Goal: Task Accomplishment & Management: Manage account settings

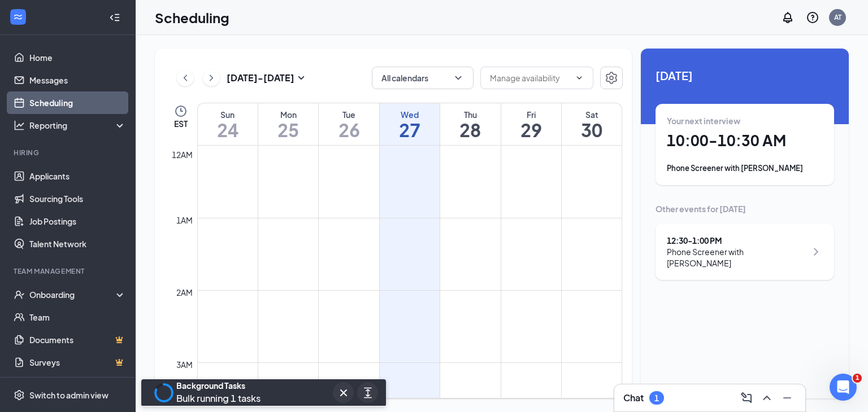
scroll to position [555, 0]
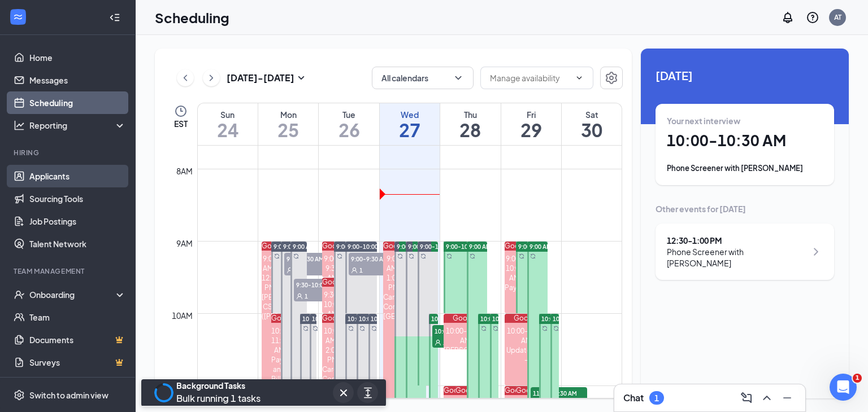
click at [33, 177] on link "Applicants" at bounding box center [77, 176] width 97 height 23
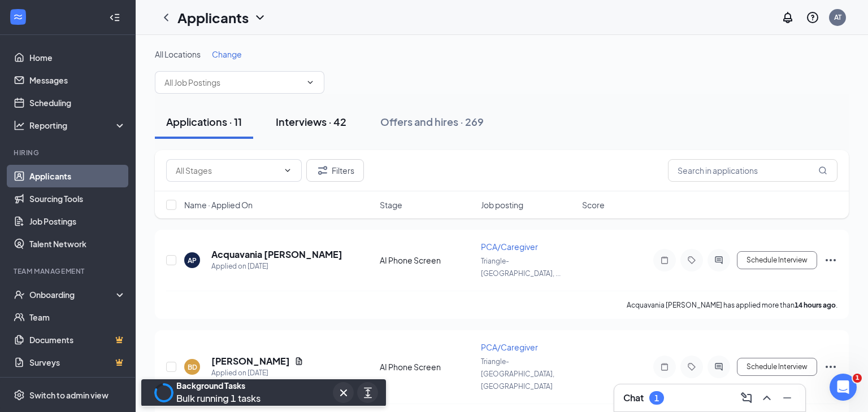
click at [298, 134] on button "Interviews · 42" at bounding box center [310, 122] width 93 height 34
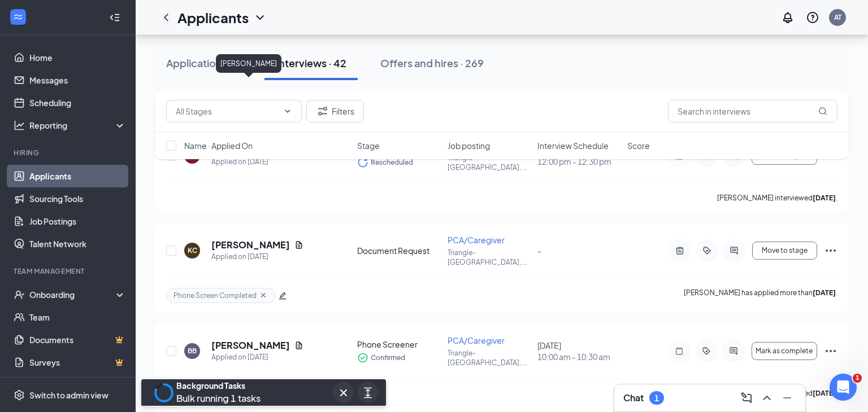
scroll to position [1932, 0]
click at [344, 388] on icon "Cross" at bounding box center [344, 393] width 14 height 14
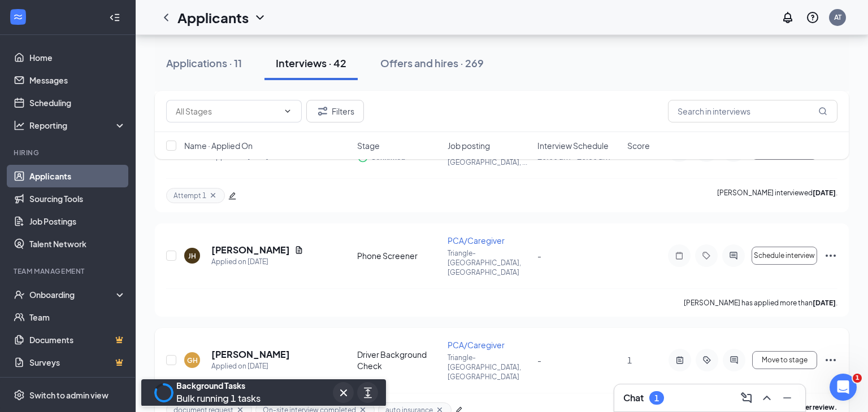
scroll to position [2132, 0]
click at [339, 394] on icon "Cross" at bounding box center [344, 393] width 14 height 14
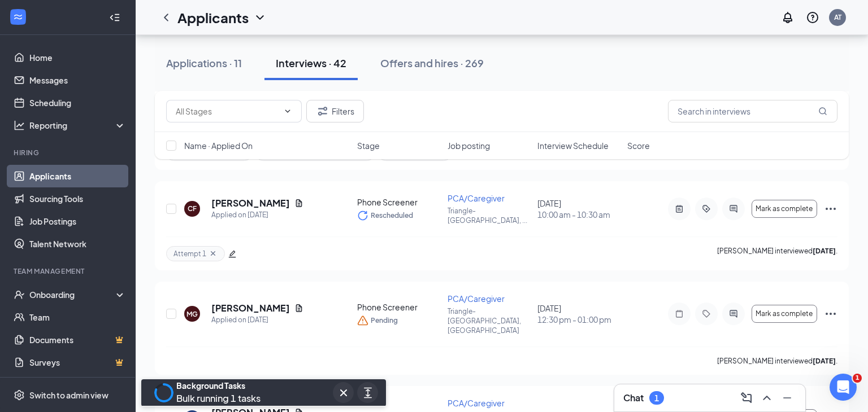
scroll to position [2381, 0]
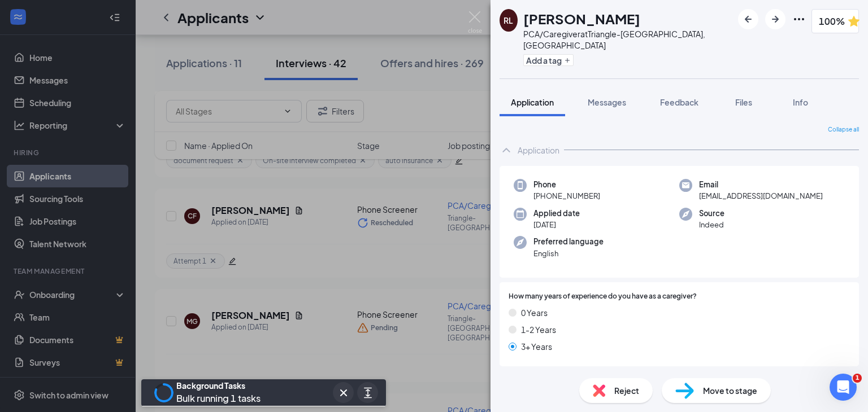
click at [612, 389] on div "Reject" at bounding box center [615, 391] width 73 height 25
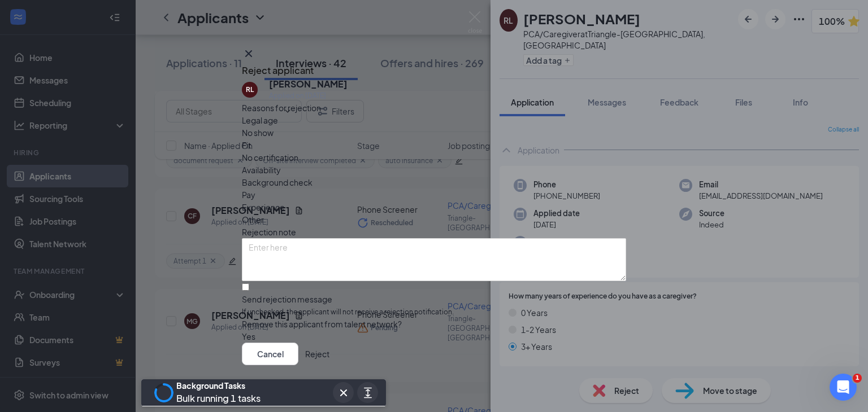
click at [264, 214] on span "Other" at bounding box center [253, 220] width 22 height 12
click at [249, 284] on input "Send rejection message If unchecked, the applicant will not receive a rejection…" at bounding box center [245, 287] width 7 height 7
checkbox input "true"
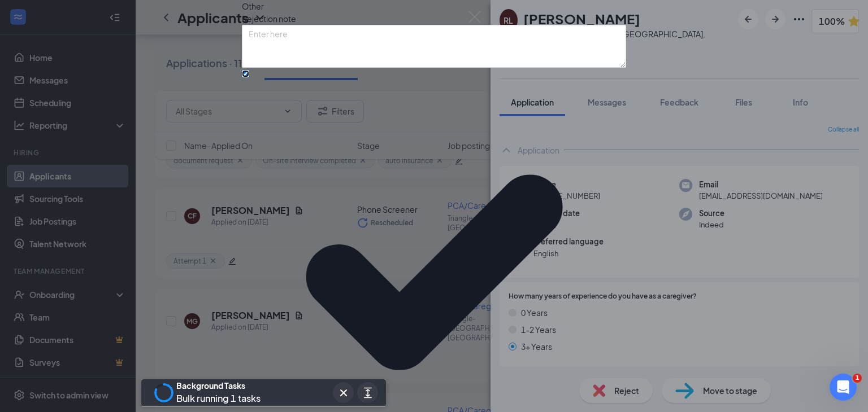
scroll to position [71, 0]
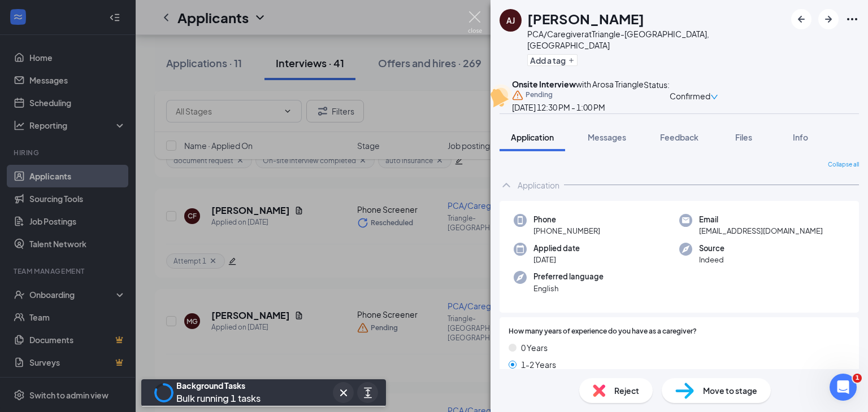
click at [477, 18] on img at bounding box center [475, 22] width 14 height 22
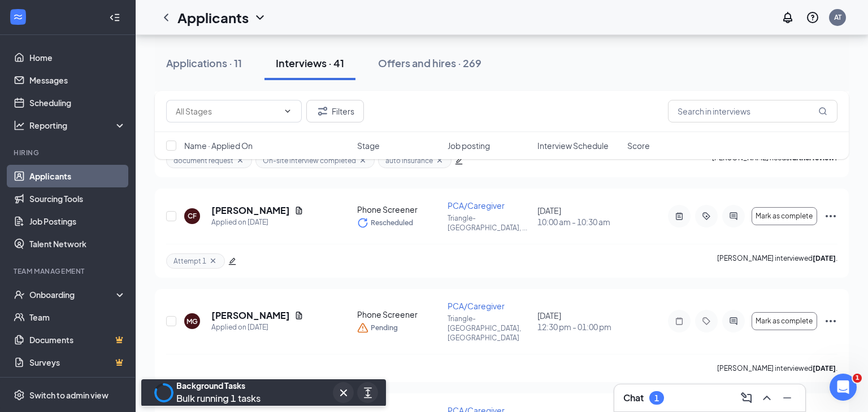
click at [480, 14] on div "Applicants AT" at bounding box center [502, 17] width 732 height 35
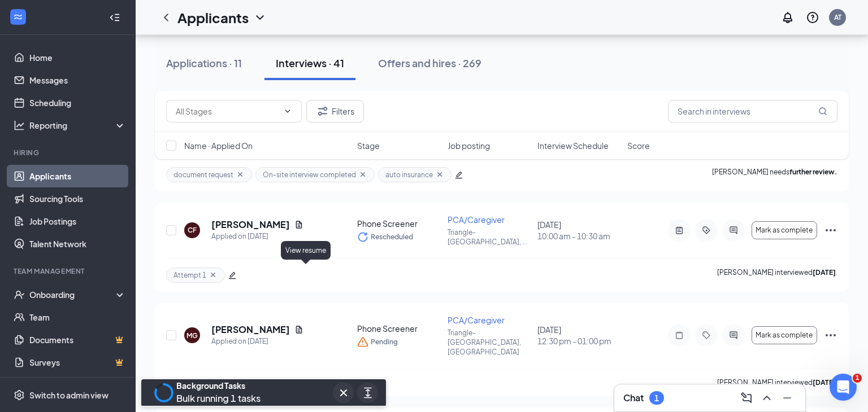
scroll to position [2366, 0]
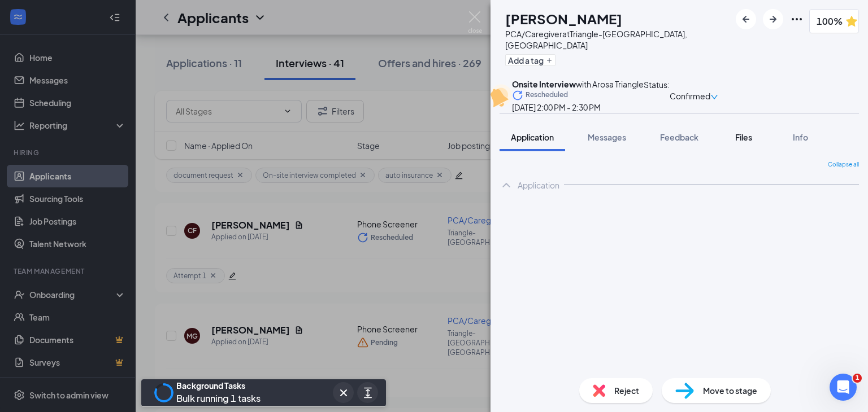
click at [733, 143] on div "Files" at bounding box center [743, 137] width 23 height 11
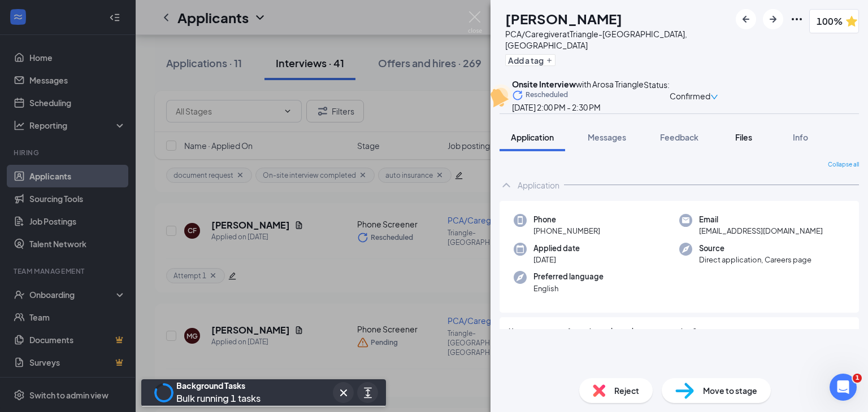
click at [738, 142] on span "Files" at bounding box center [743, 137] width 17 height 10
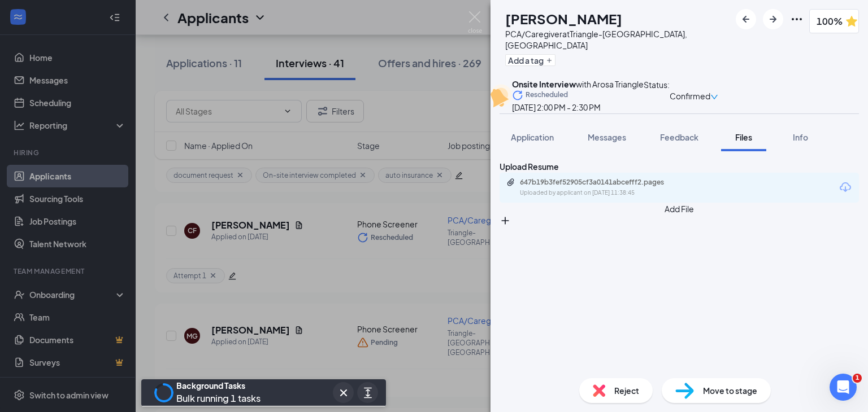
click at [541, 227] on button "Add File" at bounding box center [678, 215] width 359 height 24
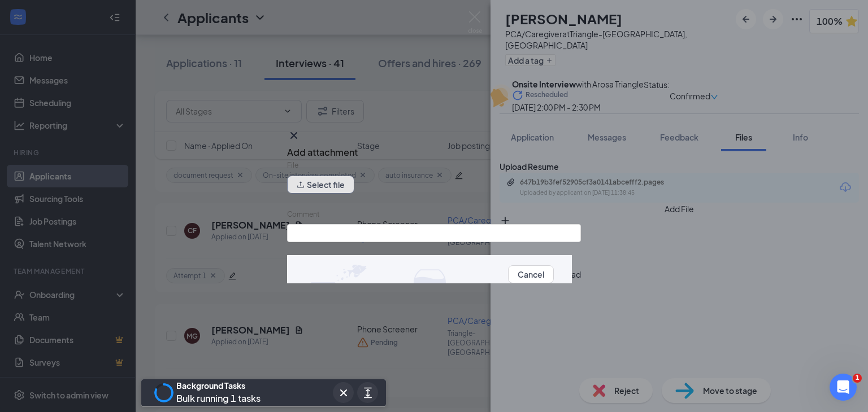
click at [334, 179] on button "Select file" at bounding box center [320, 185] width 67 height 18
click at [368, 237] on input "Comment" at bounding box center [434, 233] width 294 height 18
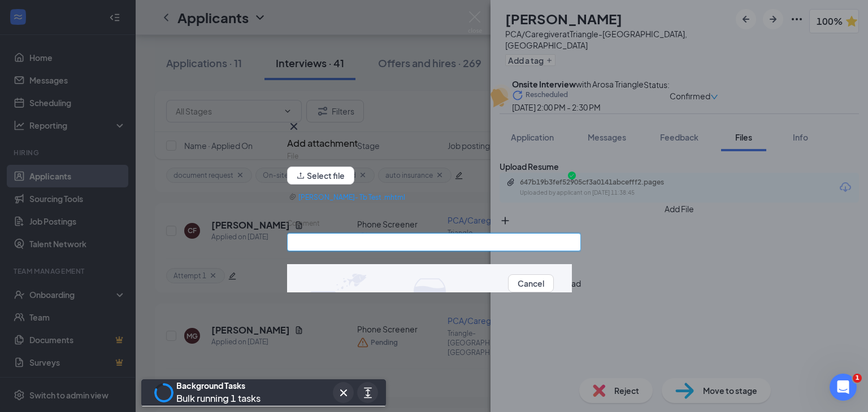
type input "Tb Test"
click at [554, 288] on button "Upload" at bounding box center [567, 283] width 27 height 12
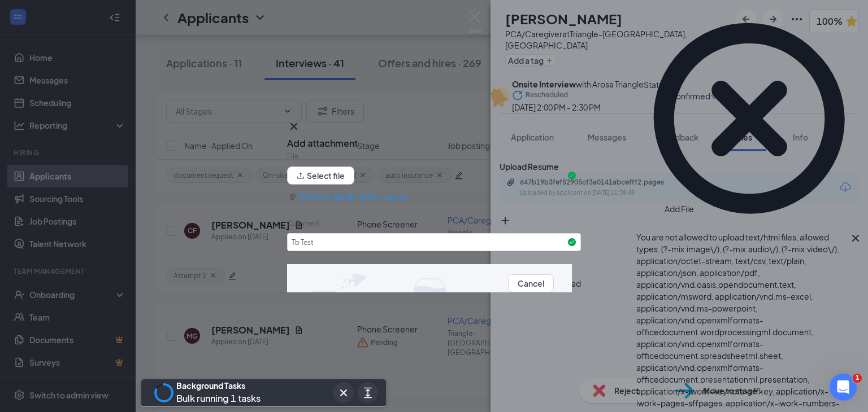
click at [301, 130] on icon "Cross" at bounding box center [294, 127] width 14 height 14
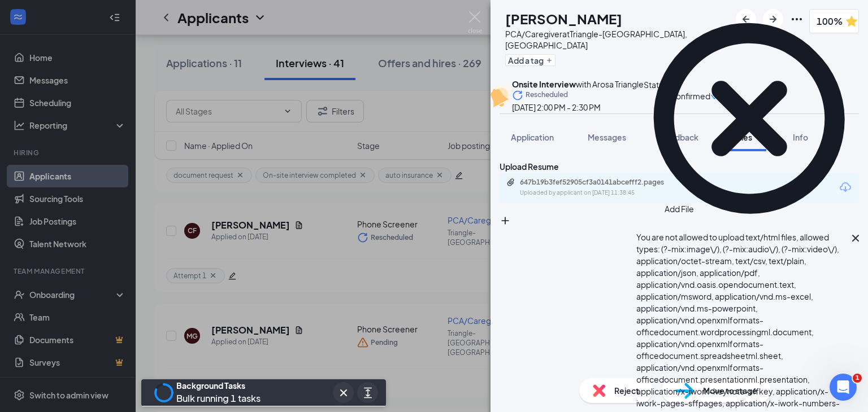
click at [856, 232] on icon "Cross" at bounding box center [856, 239] width 14 height 14
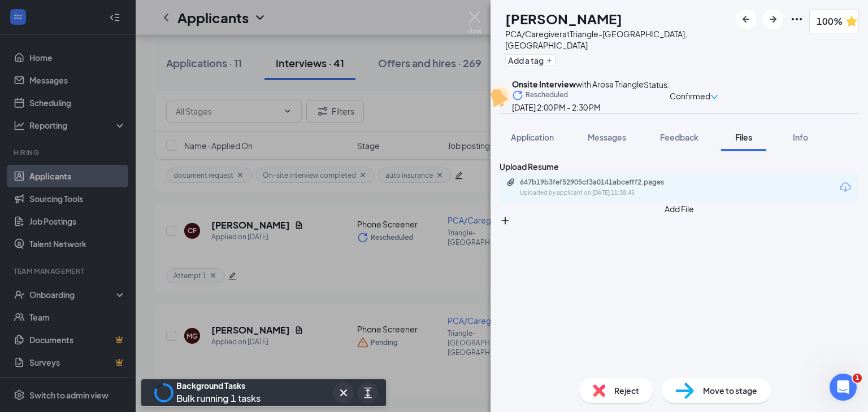
click at [546, 227] on button "Add File" at bounding box center [678, 215] width 359 height 24
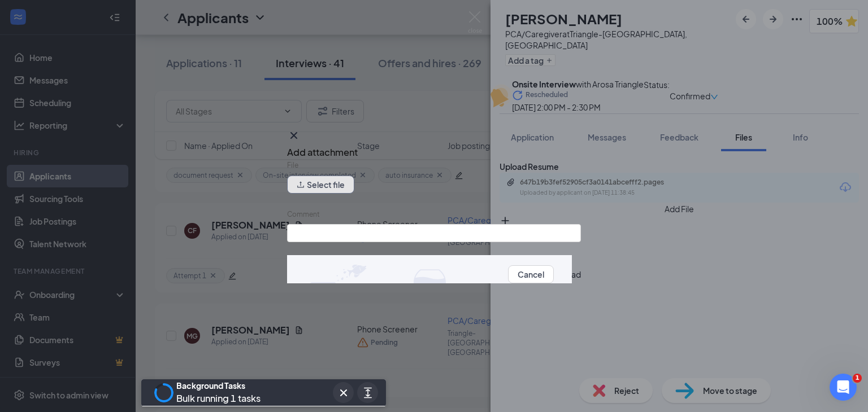
click at [351, 179] on button "Select file" at bounding box center [320, 185] width 67 height 18
click at [370, 234] on input "Comment" at bounding box center [434, 233] width 294 height 18
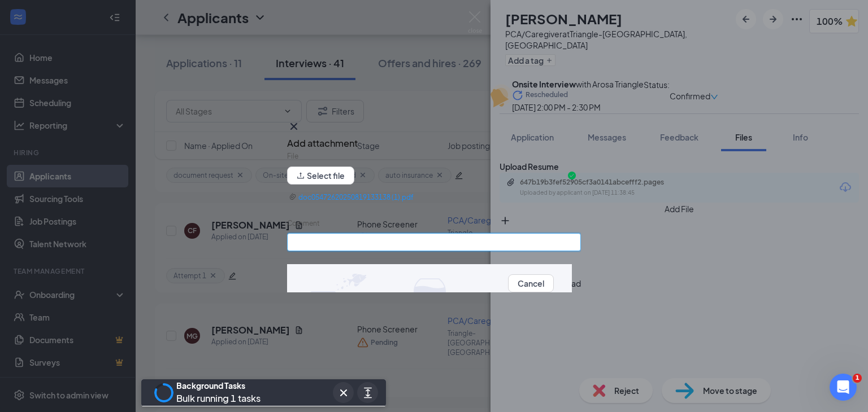
type input "Drivers License"
click at [554, 281] on button "Upload" at bounding box center [567, 283] width 27 height 12
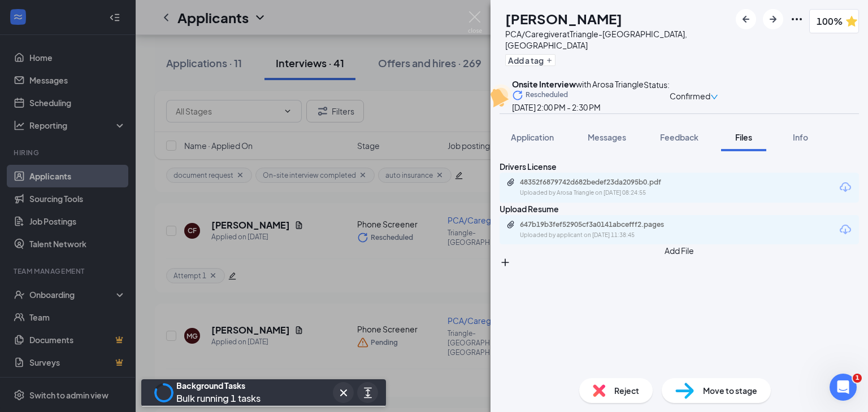
click at [549, 268] on button "Add File" at bounding box center [678, 257] width 359 height 24
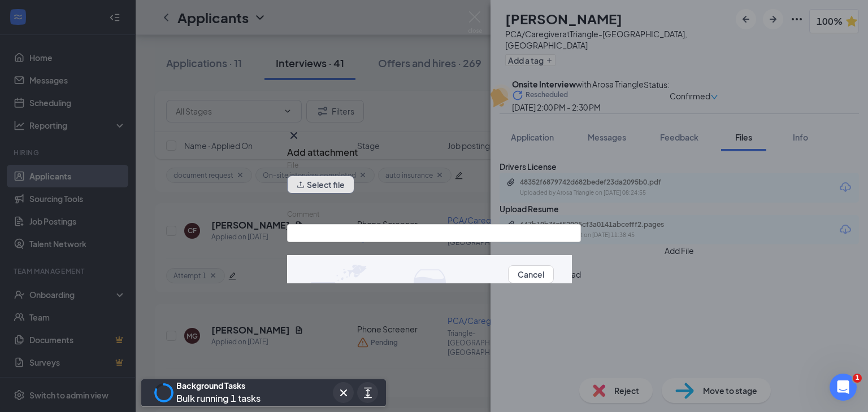
click at [349, 184] on button "Select file" at bounding box center [320, 185] width 67 height 18
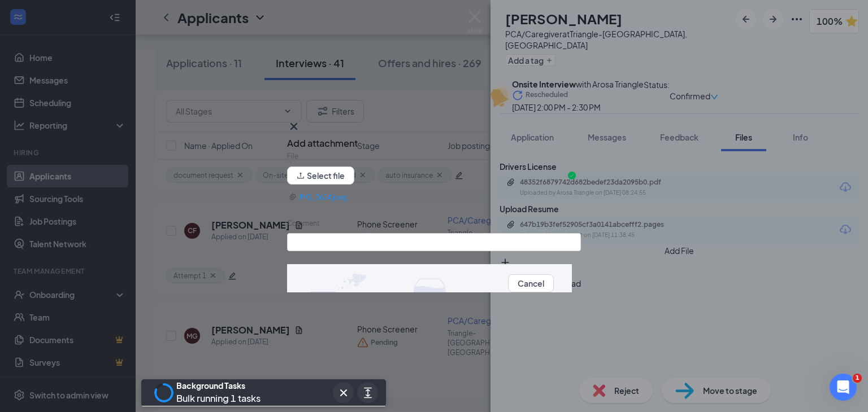
click at [505, 233] on div "Comment" at bounding box center [434, 226] width 294 height 16
click at [503, 244] on input "Comment" at bounding box center [434, 242] width 294 height 18
type input "Social Security Card"
click at [562, 281] on button "Upload" at bounding box center [567, 283] width 27 height 12
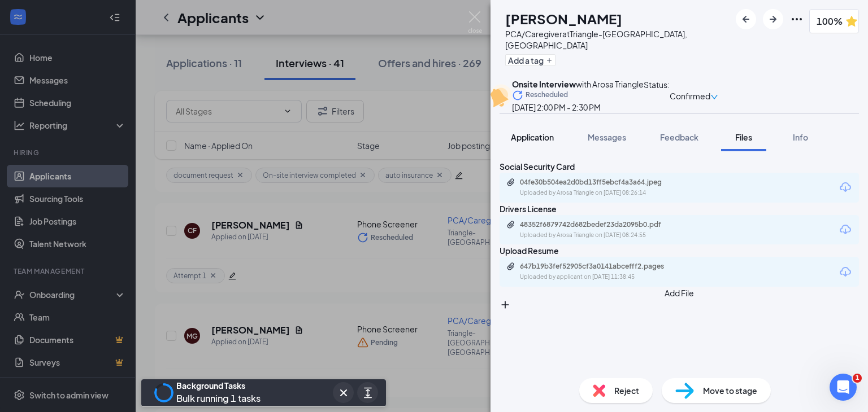
click at [555, 150] on button "Application" at bounding box center [532, 137] width 66 height 28
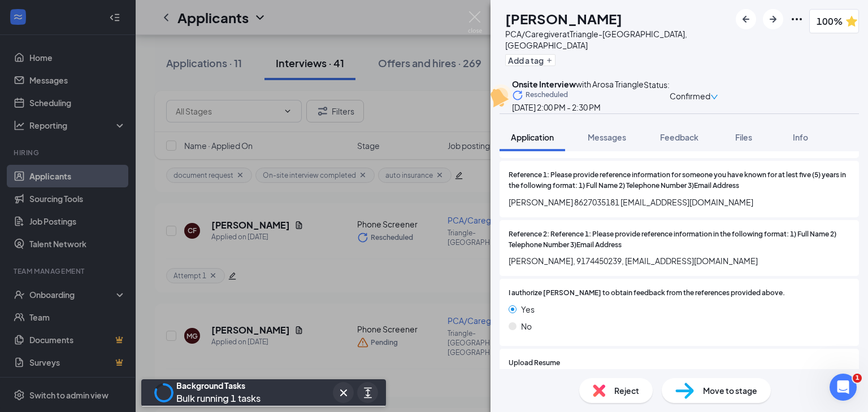
scroll to position [1440, 0]
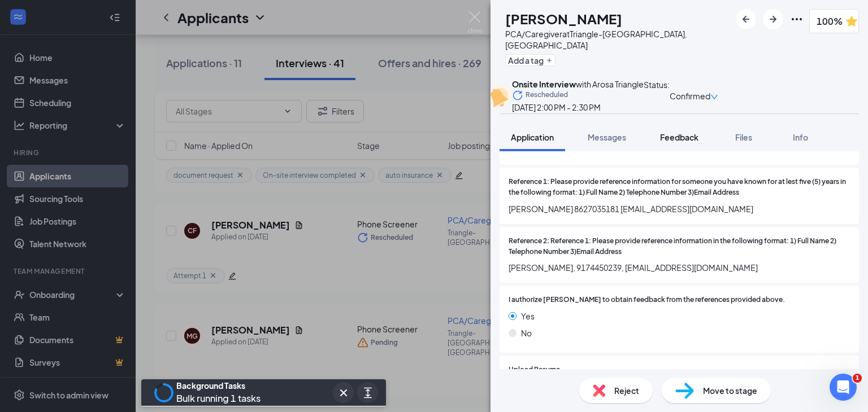
click at [693, 151] on button "Feedback" at bounding box center [679, 137] width 61 height 28
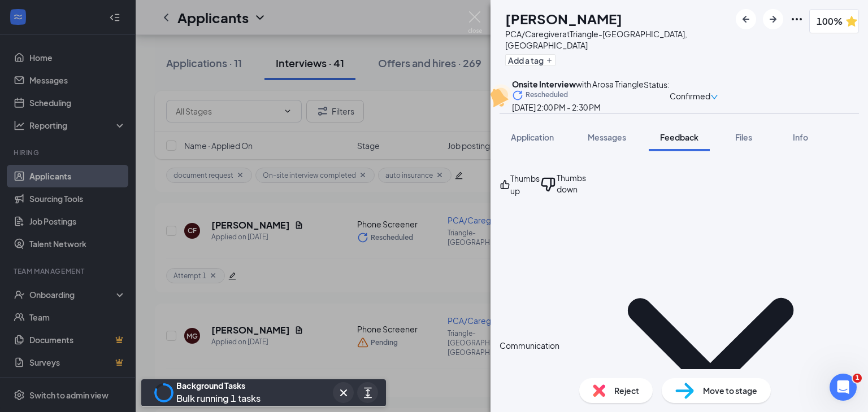
scroll to position [1041, 0]
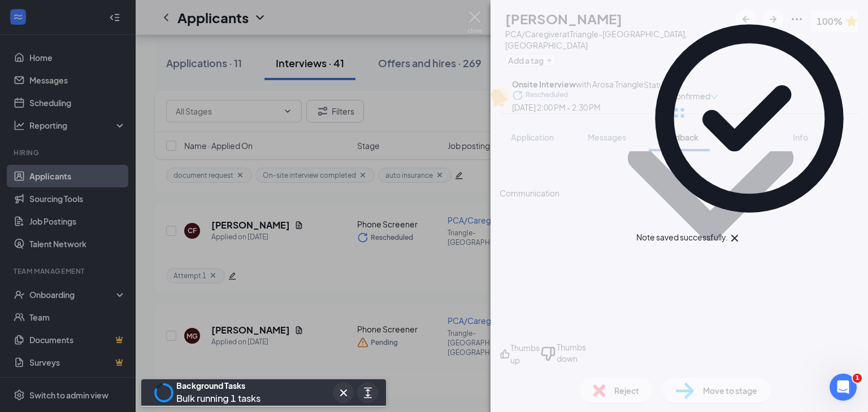
scroll to position [775, 0]
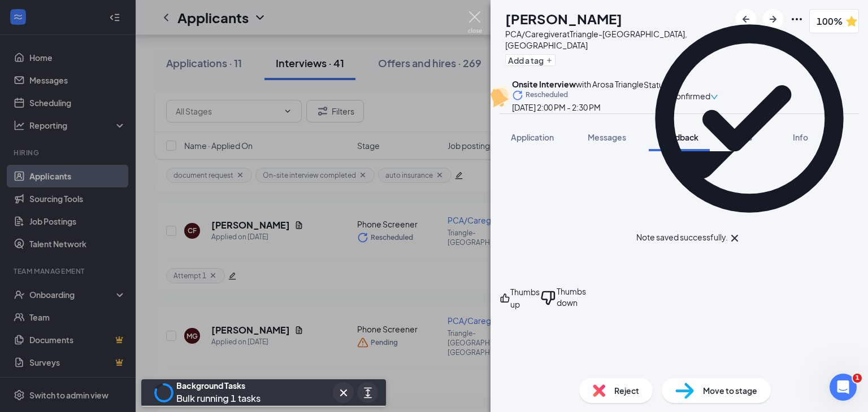
click at [479, 19] on img at bounding box center [475, 22] width 14 height 22
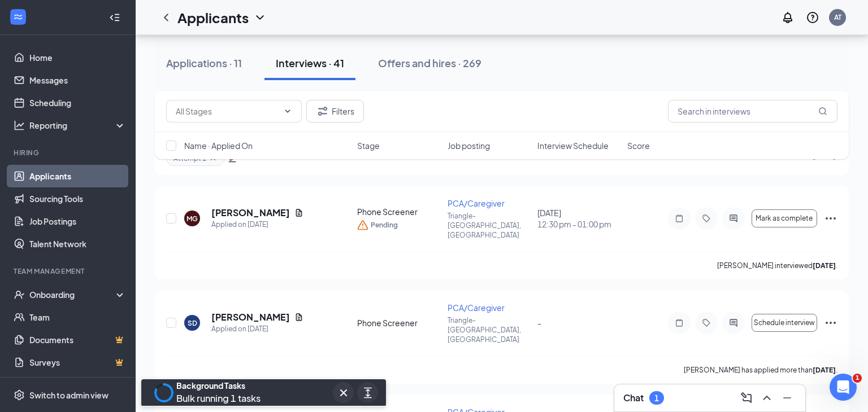
scroll to position [2482, 0]
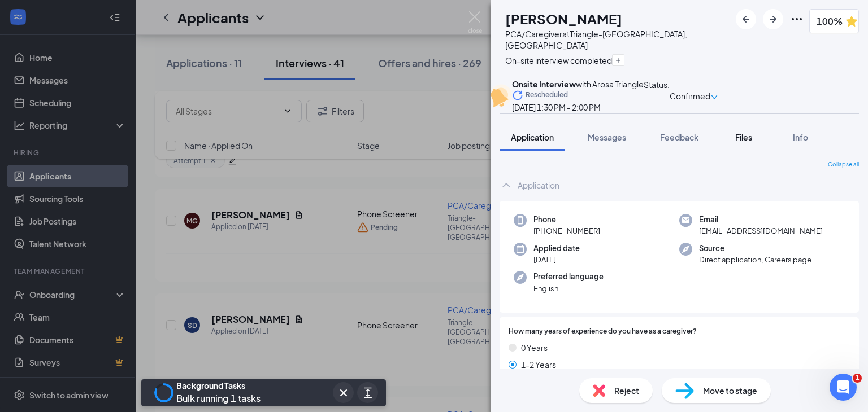
click at [748, 142] on span "Files" at bounding box center [743, 137] width 17 height 10
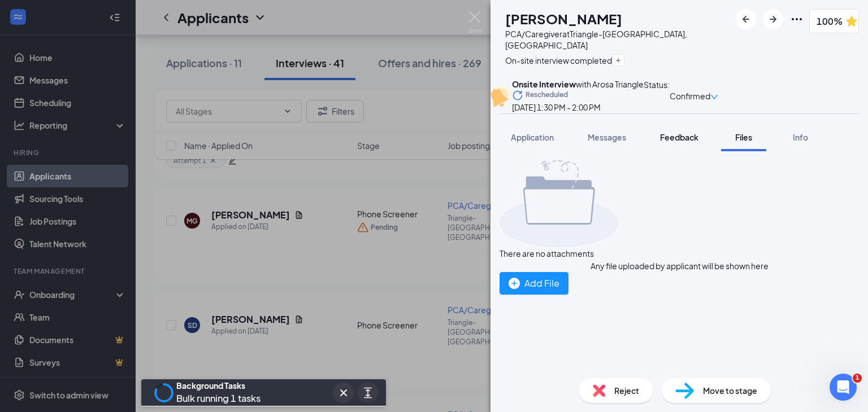
click at [661, 151] on button "Feedback" at bounding box center [679, 137] width 61 height 28
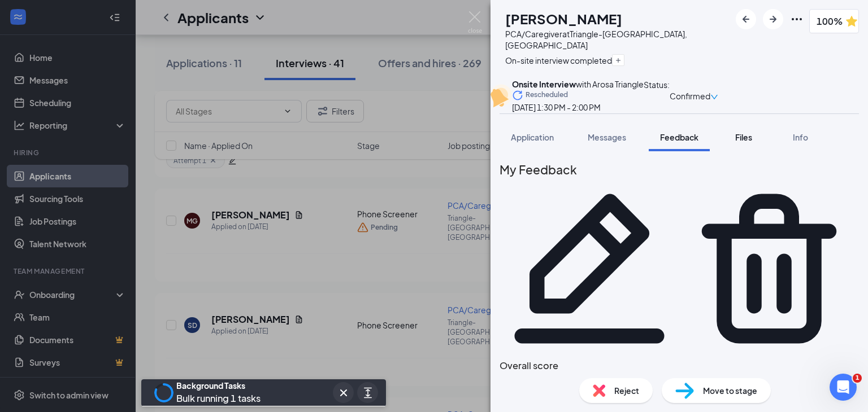
click at [745, 151] on button "Files" at bounding box center [743, 137] width 45 height 28
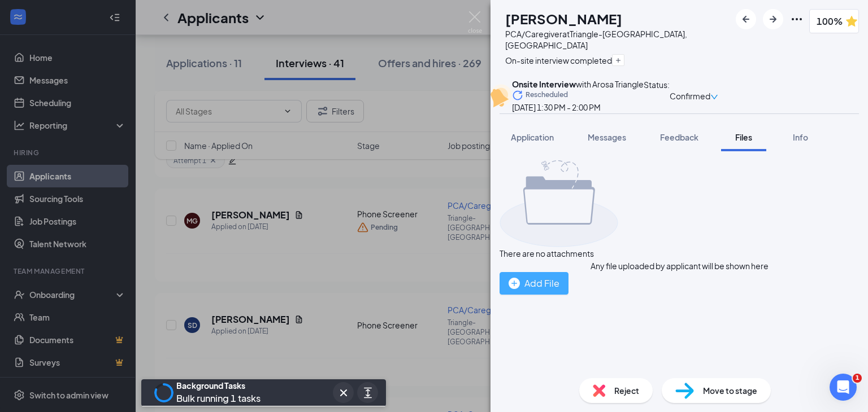
click at [559, 290] on div "Add File" at bounding box center [534, 283] width 51 height 14
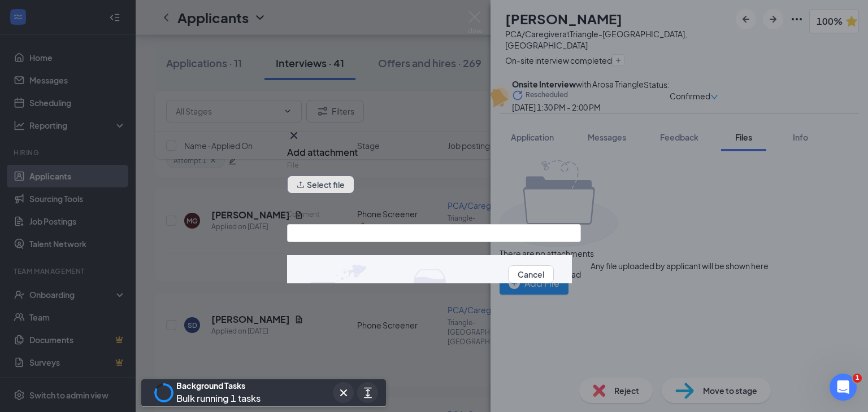
click at [354, 191] on button "Select file" at bounding box center [320, 185] width 67 height 18
click at [368, 229] on input "Comment" at bounding box center [434, 233] width 294 height 18
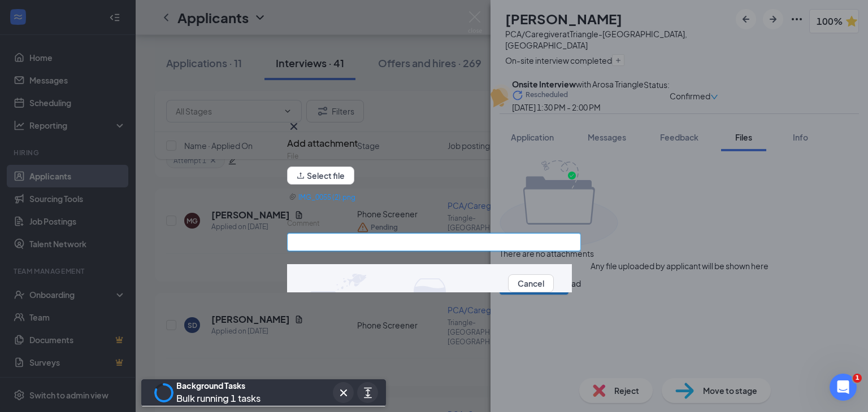
type input "Auto Insurance"
click at [554, 290] on button "Upload" at bounding box center [567, 283] width 27 height 12
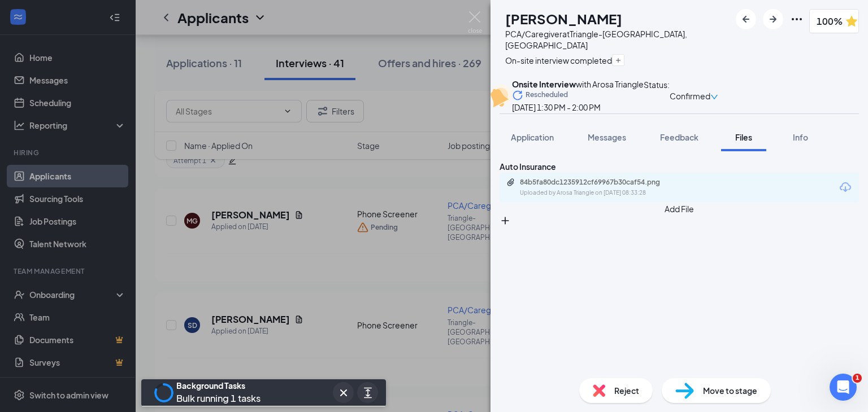
click at [511, 227] on icon "Plus" at bounding box center [504, 220] width 11 height 11
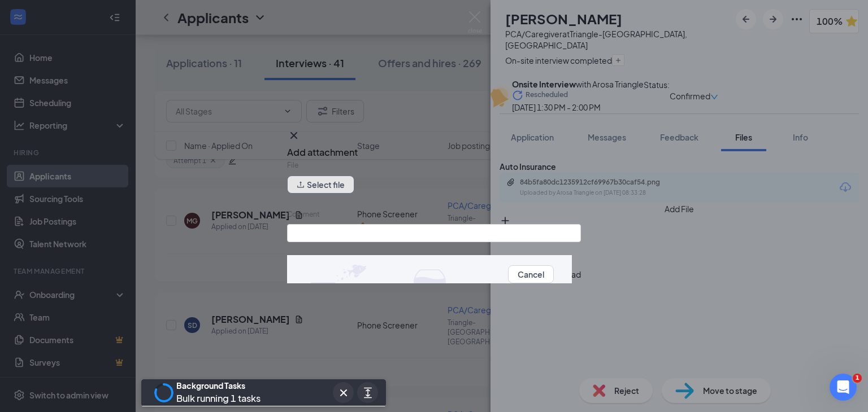
click at [328, 194] on button "Select file" at bounding box center [320, 185] width 67 height 18
click at [443, 240] on input "Comment" at bounding box center [434, 233] width 294 height 18
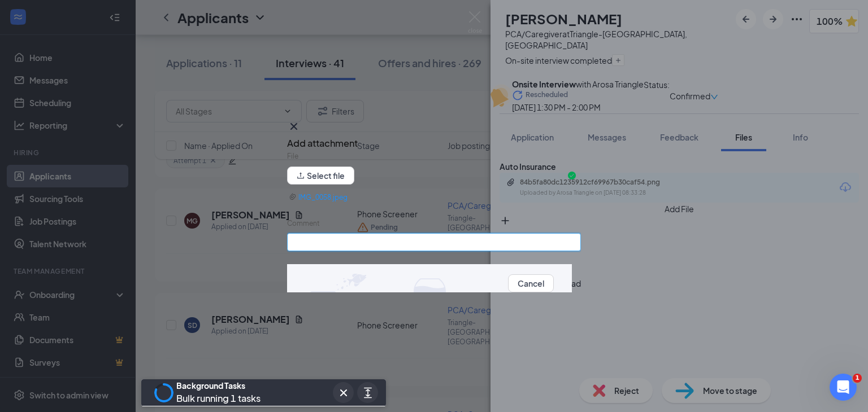
type input "Social Security Card"
click at [554, 284] on button "Upload" at bounding box center [567, 283] width 27 height 12
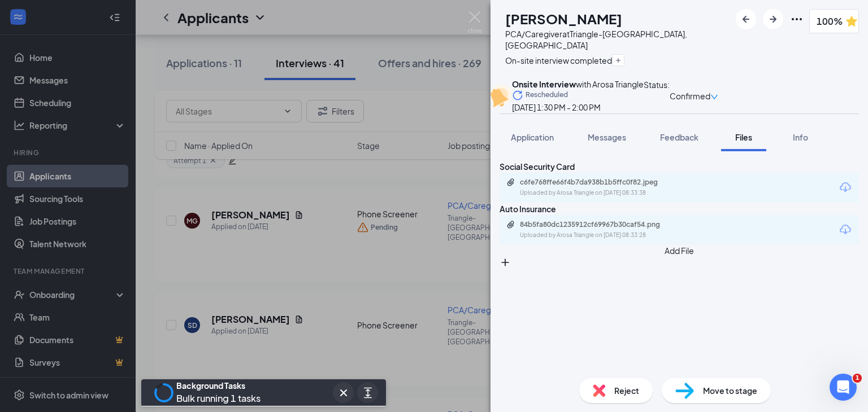
click at [549, 268] on button "Add File" at bounding box center [678, 257] width 359 height 24
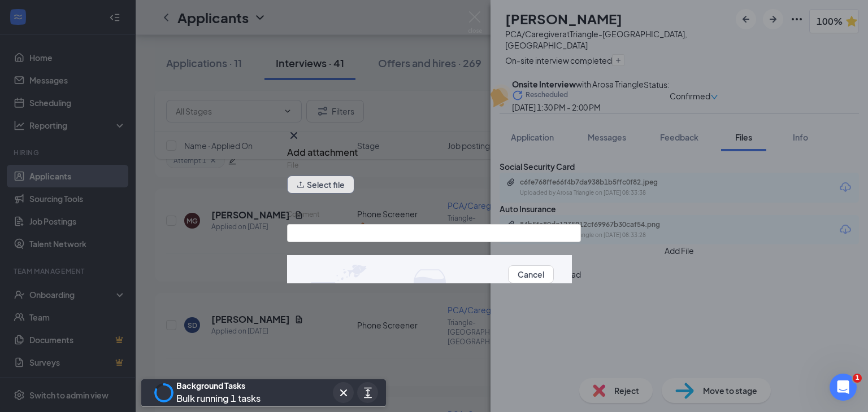
click at [342, 188] on button "Select file" at bounding box center [320, 185] width 67 height 18
click at [440, 238] on input "Comment" at bounding box center [434, 233] width 294 height 18
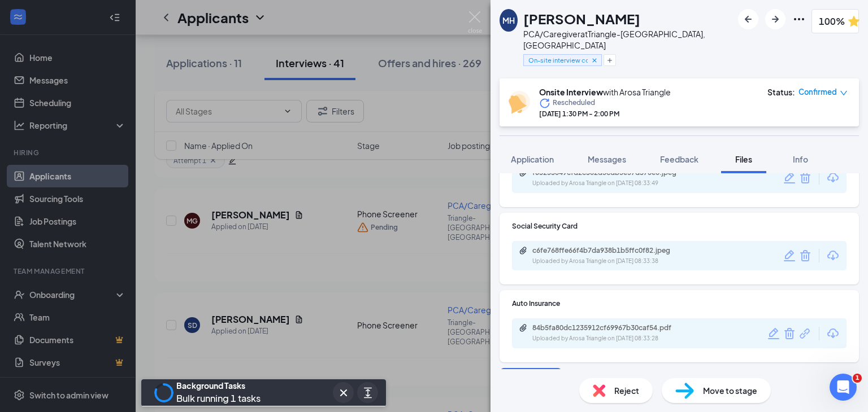
scroll to position [57, 0]
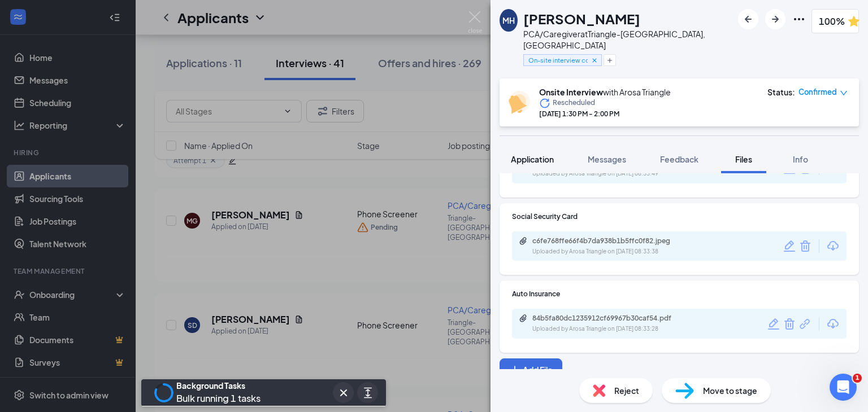
click at [512, 154] on span "Application" at bounding box center [532, 159] width 43 height 10
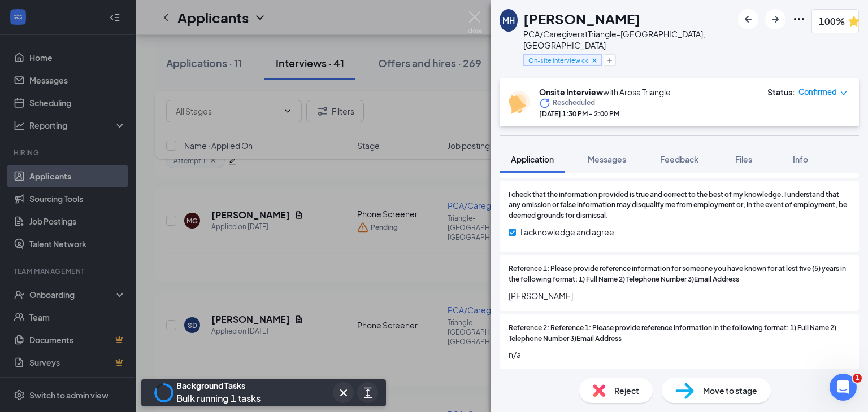
scroll to position [1374, 0]
click at [750, 154] on span "Files" at bounding box center [743, 159] width 17 height 10
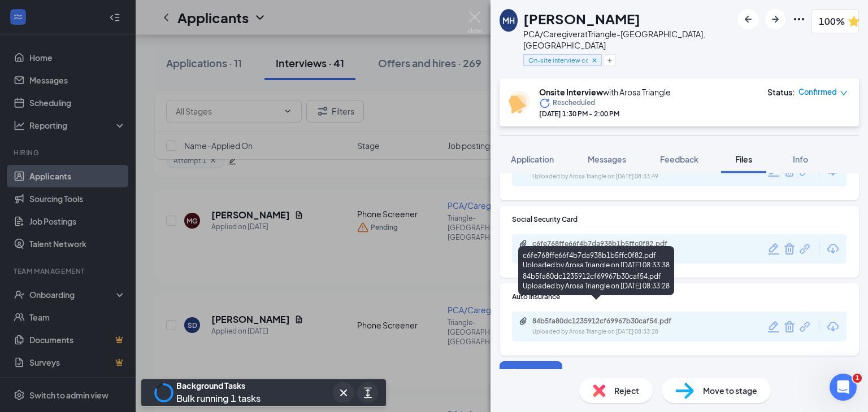
scroll to position [57, 0]
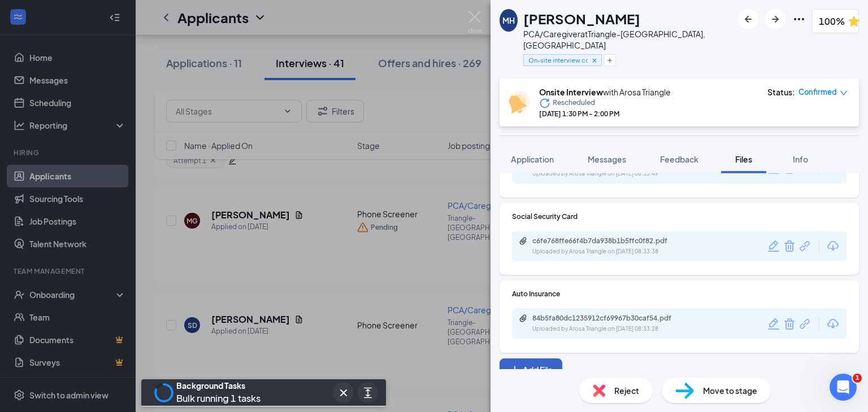
click at [541, 359] on button "Add File" at bounding box center [530, 370] width 63 height 23
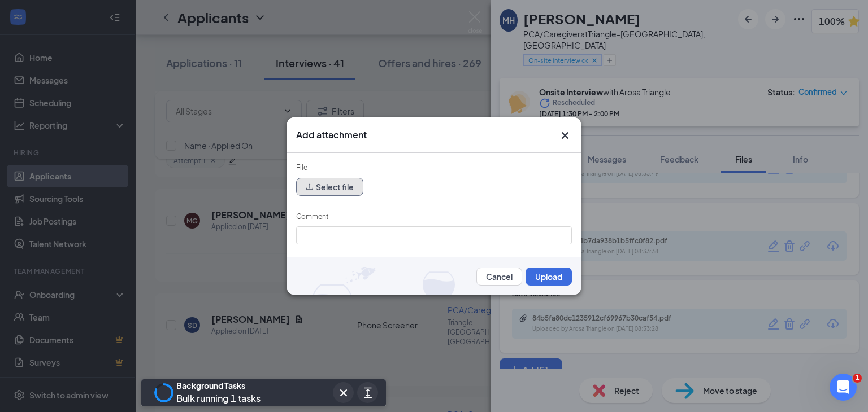
click at [302, 189] on button "Select file" at bounding box center [329, 187] width 67 height 18
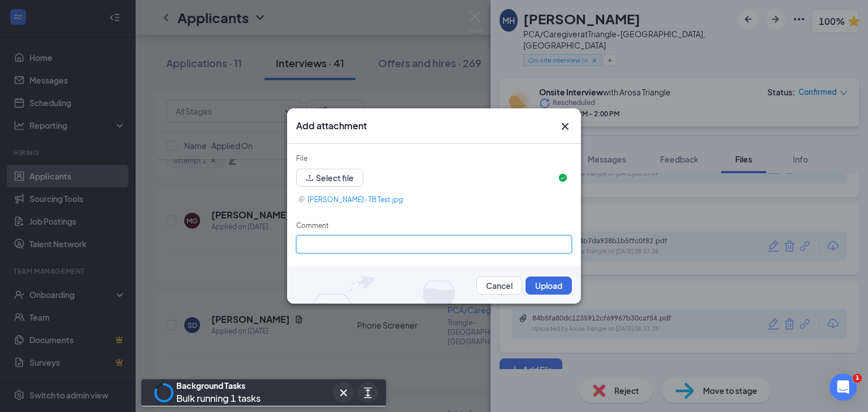
click at [417, 237] on input "Comment" at bounding box center [434, 245] width 276 height 18
type input "Tb Test"
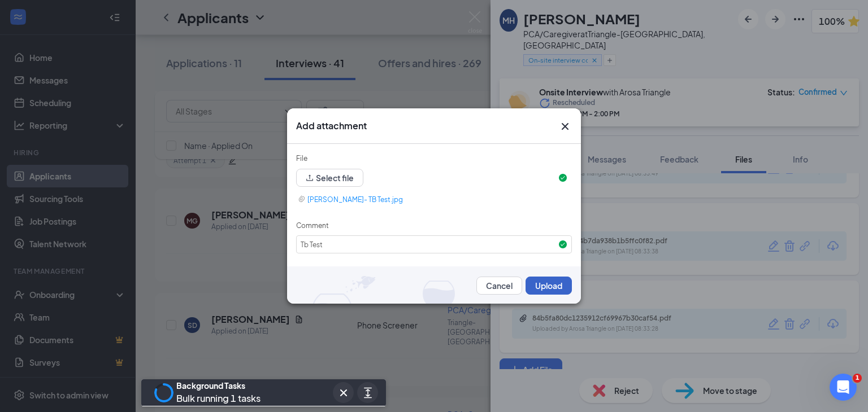
click at [553, 286] on button "Upload" at bounding box center [548, 286] width 46 height 18
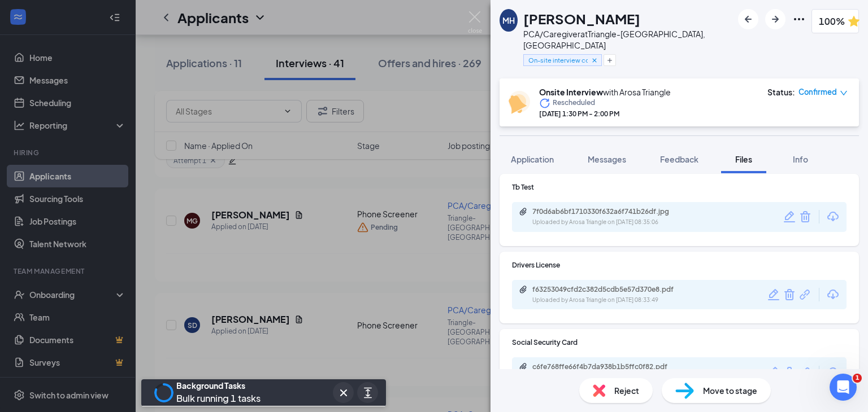
scroll to position [0, 0]
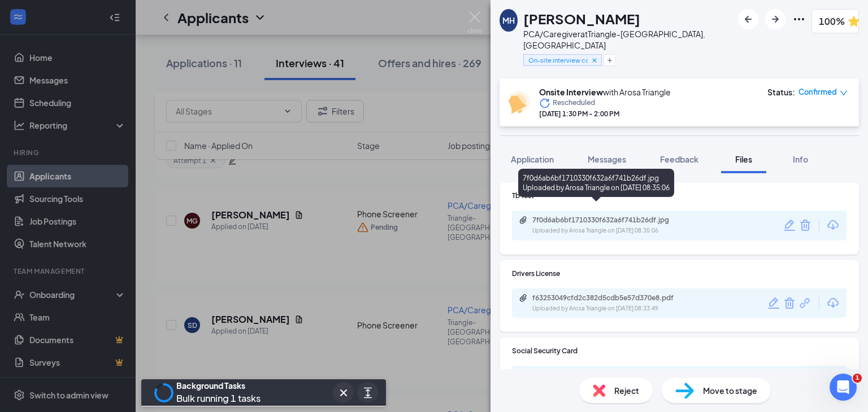
click at [580, 216] on div "7f0d6ab6bf1710330f632a6f741b26df.jpg" at bounding box center [611, 220] width 158 height 9
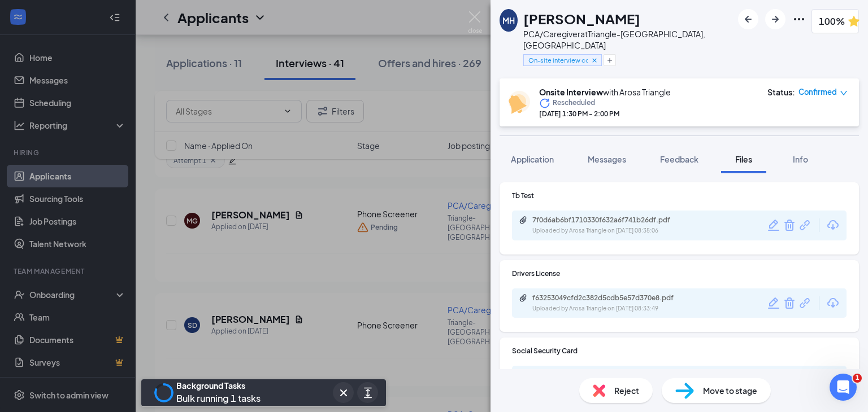
click at [481, 20] on img at bounding box center [475, 22] width 14 height 22
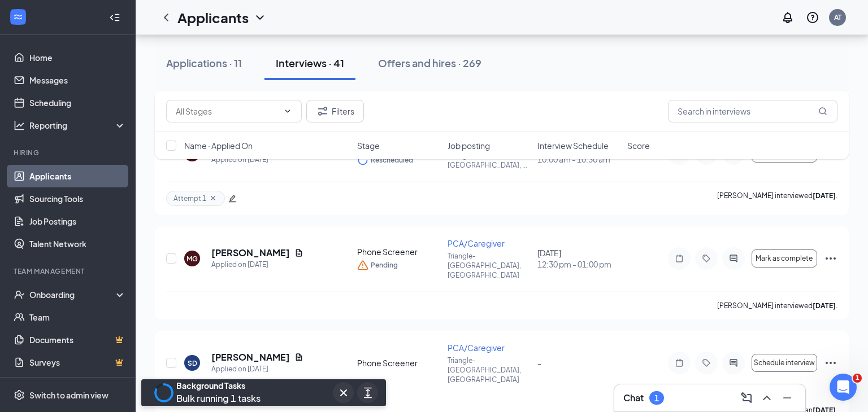
scroll to position [2437, 0]
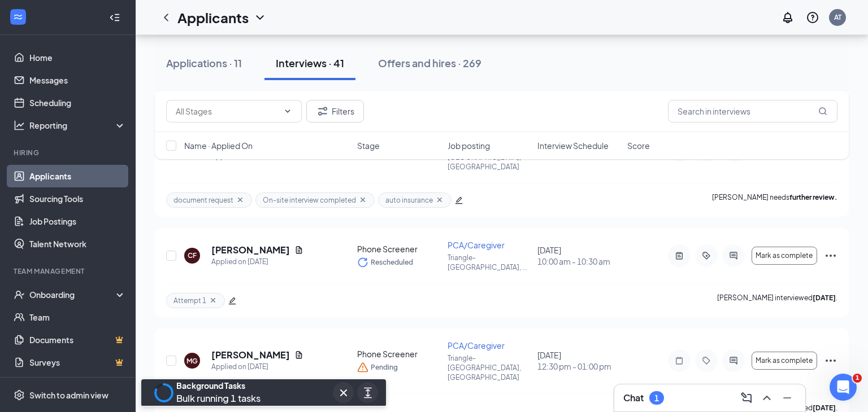
scroll to position [2354, 0]
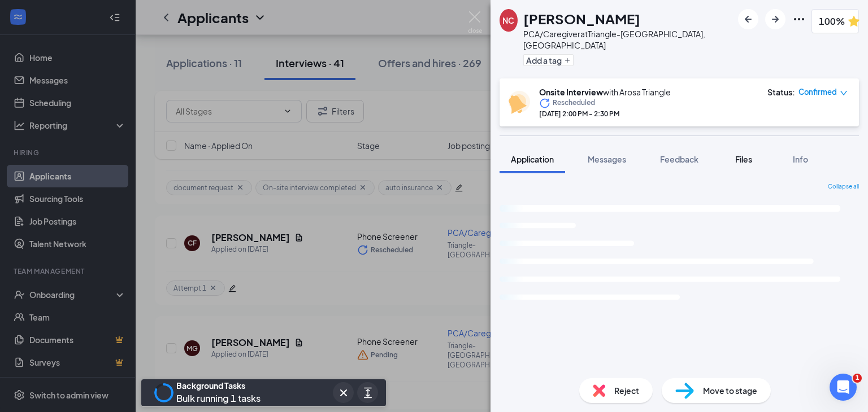
click at [740, 154] on span "Files" at bounding box center [743, 159] width 17 height 10
click at [748, 154] on div "Files" at bounding box center [743, 159] width 23 height 11
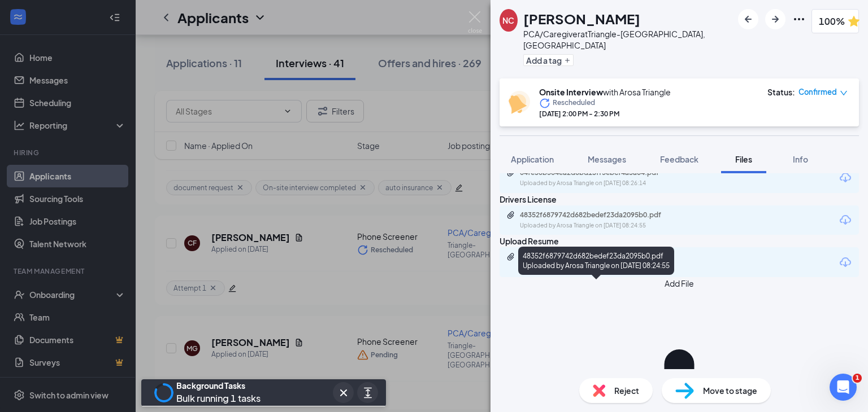
scroll to position [57, 0]
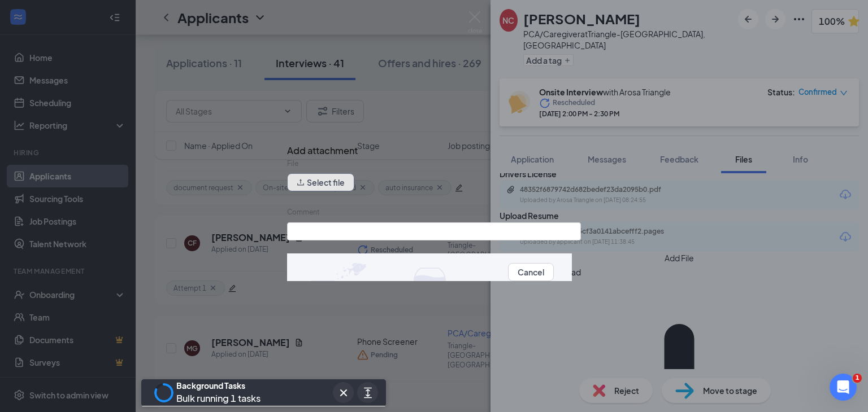
click at [303, 187] on button "Select file" at bounding box center [320, 182] width 67 height 18
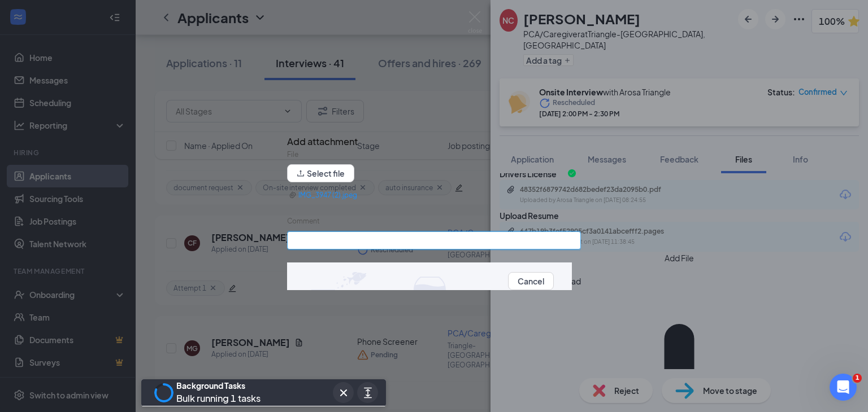
click at [390, 235] on input "Comment" at bounding box center [434, 241] width 294 height 18
type input "Tb Test"
click at [554, 287] on button "Upload" at bounding box center [567, 281] width 27 height 12
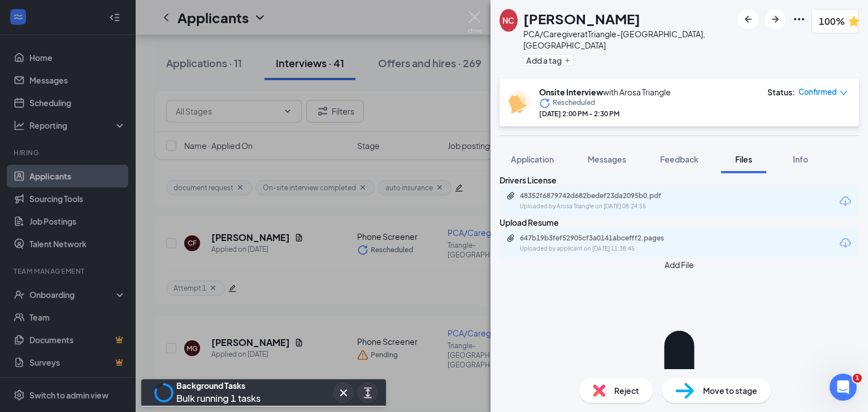
scroll to position [136, 0]
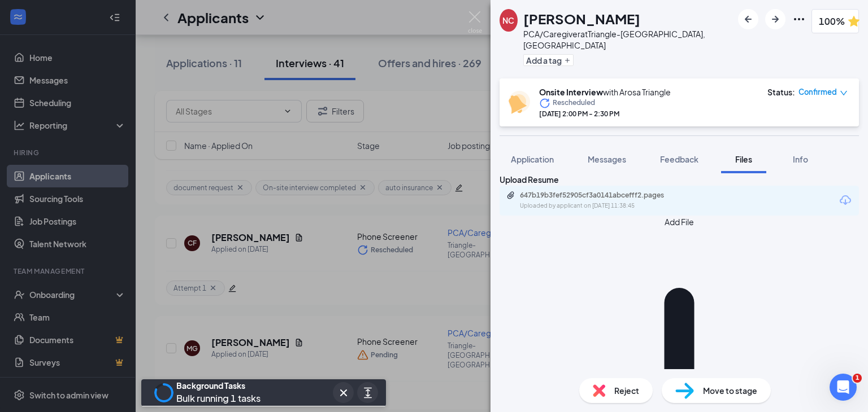
click at [433, 168] on div "NC [PERSON_NAME] PCA/Caregiver at [GEOGRAPHIC_DATA]-[GEOGRAPHIC_DATA], [GEOGRAP…" at bounding box center [434, 206] width 868 height 412
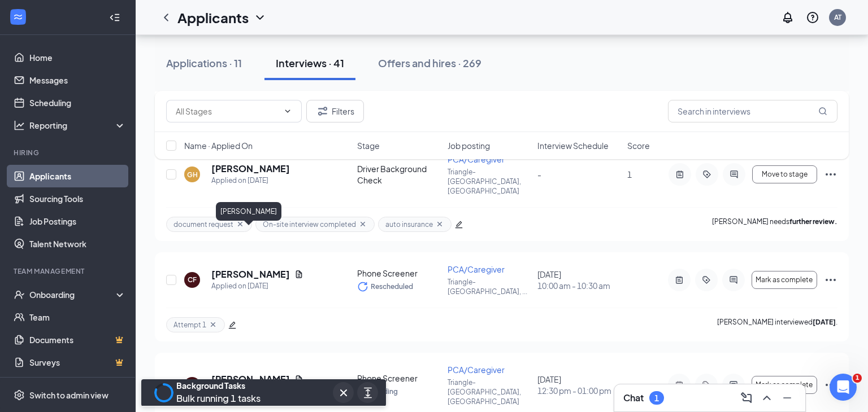
scroll to position [2304, 0]
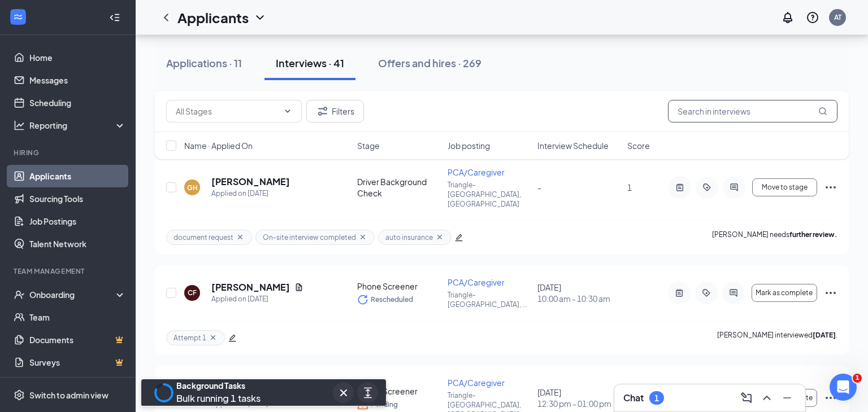
click at [756, 118] on input "text" at bounding box center [753, 111] width 170 height 23
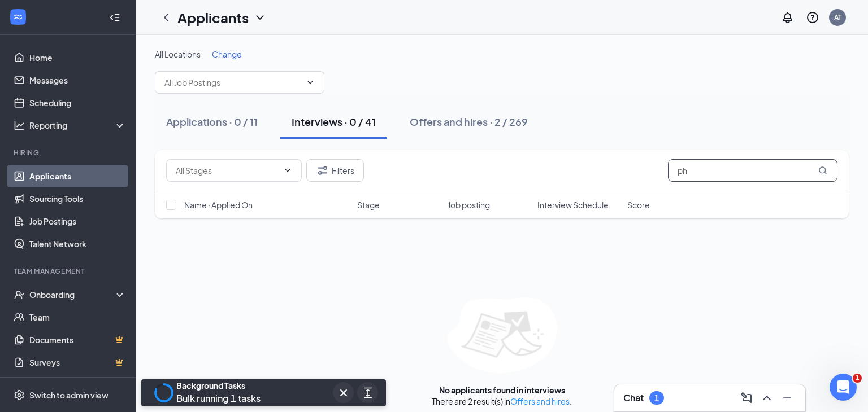
type input "p"
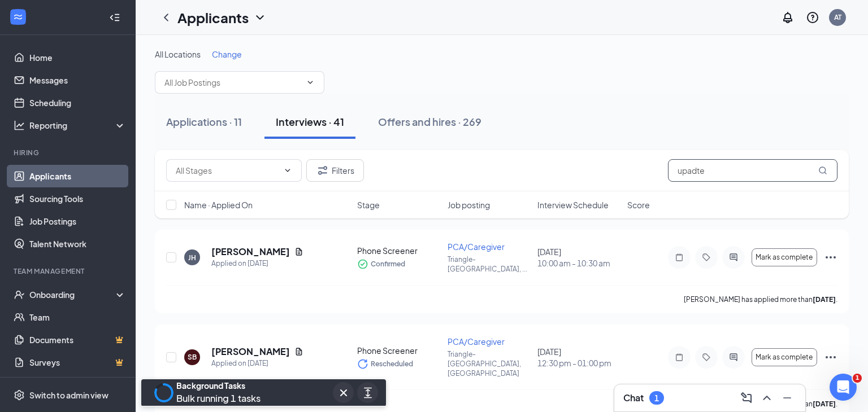
type input "upadted"
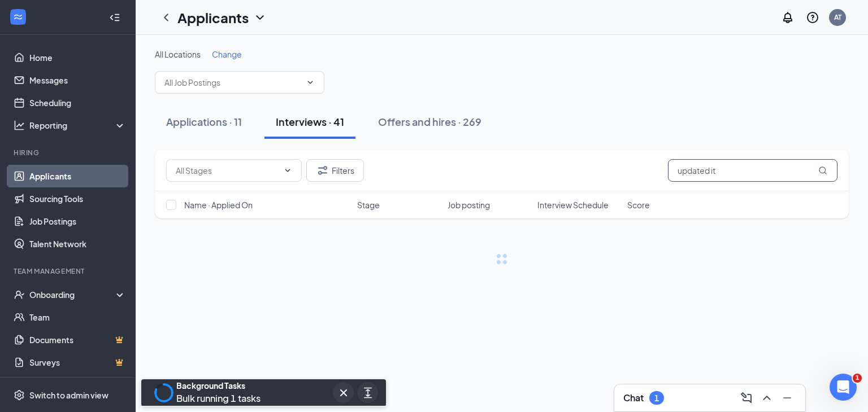
type input "updated it"
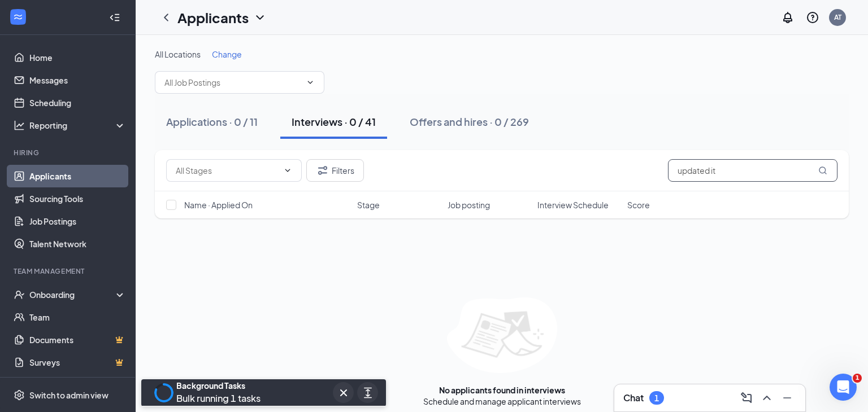
scroll to position [8, 0]
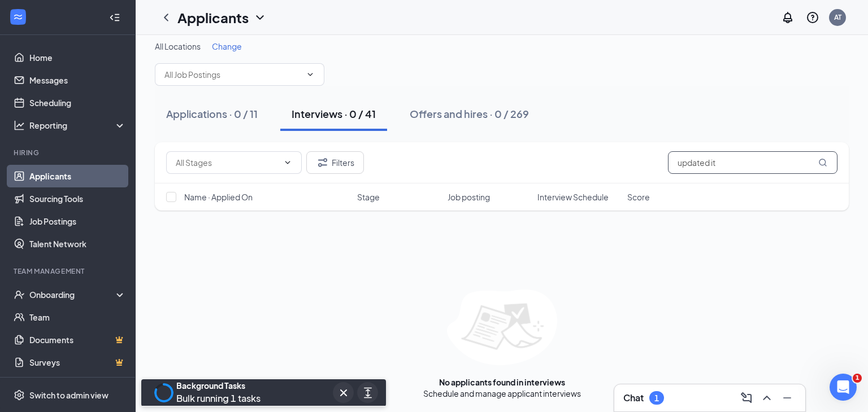
drag, startPoint x: 758, startPoint y: 166, endPoint x: 632, endPoint y: 167, distance: 125.4
click at [632, 167] on div "Filters updated it" at bounding box center [501, 162] width 671 height 23
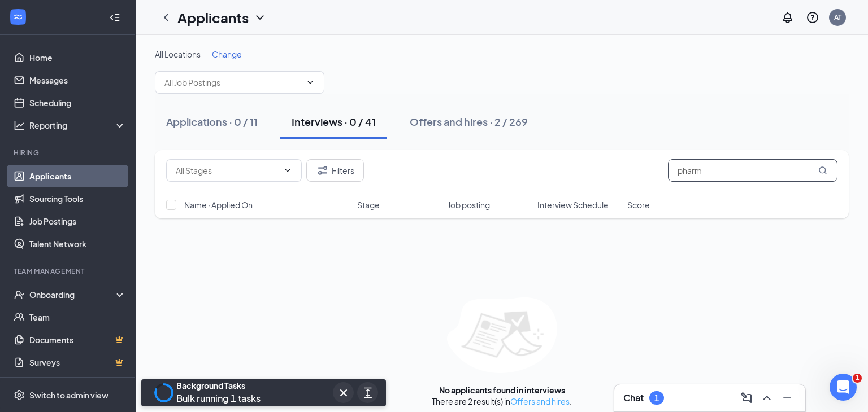
type input "pharm"
click at [546, 402] on link "Offers and hires" at bounding box center [539, 402] width 59 height 10
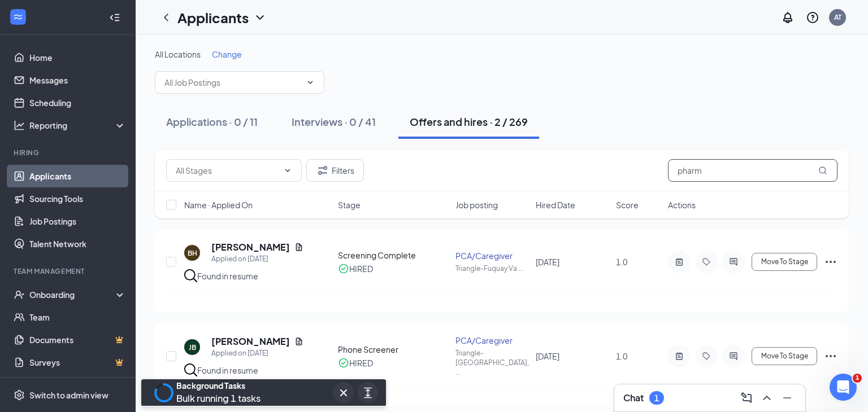
click at [720, 174] on input "pharm" at bounding box center [753, 170] width 170 height 23
type input "p"
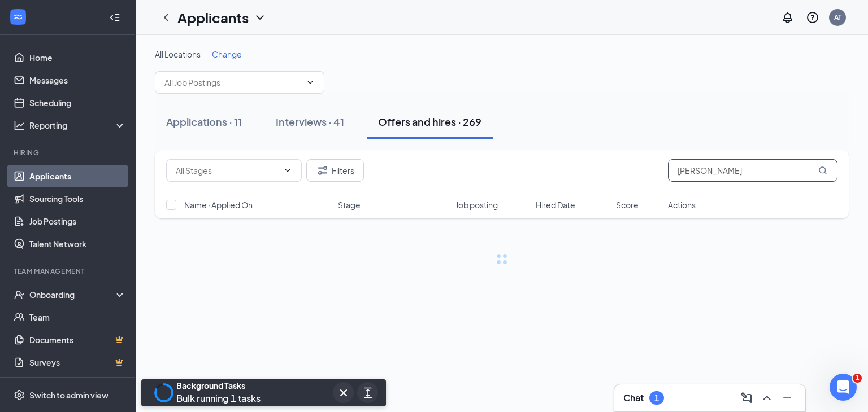
type input "[PERSON_NAME]"
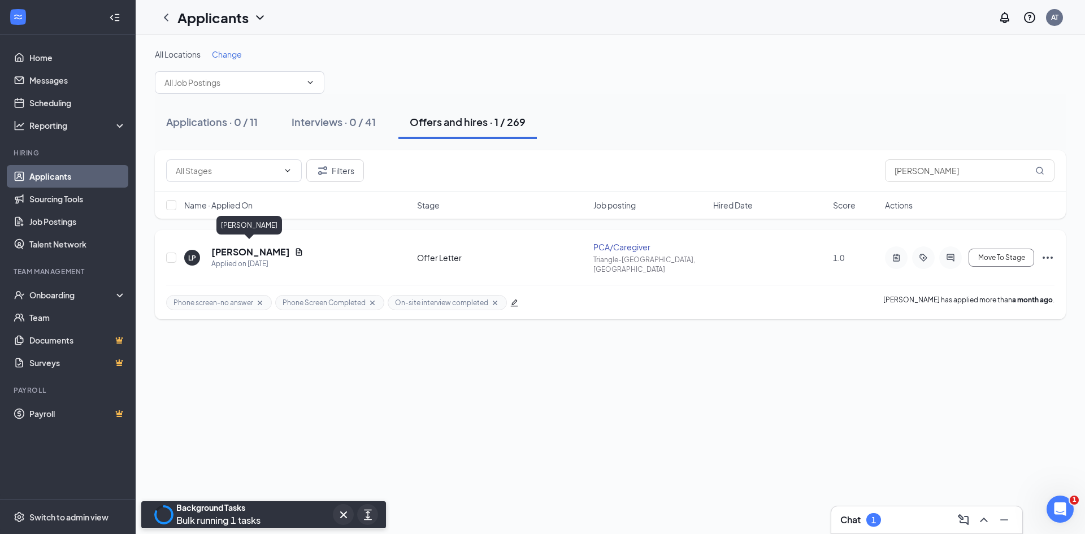
click at [264, 249] on h5 "[PERSON_NAME]" at bounding box center [250, 252] width 79 height 12
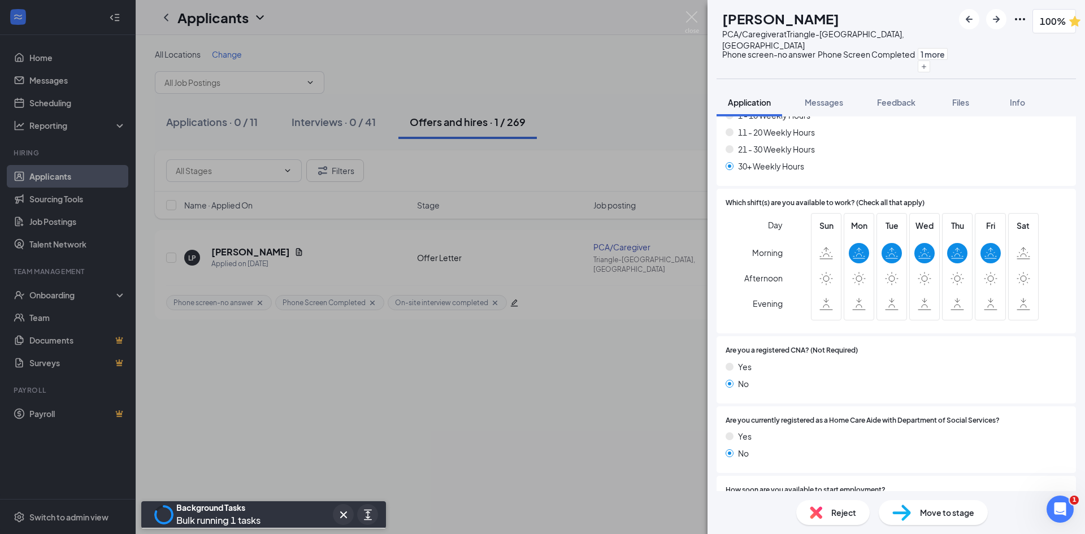
scroll to position [305, 0]
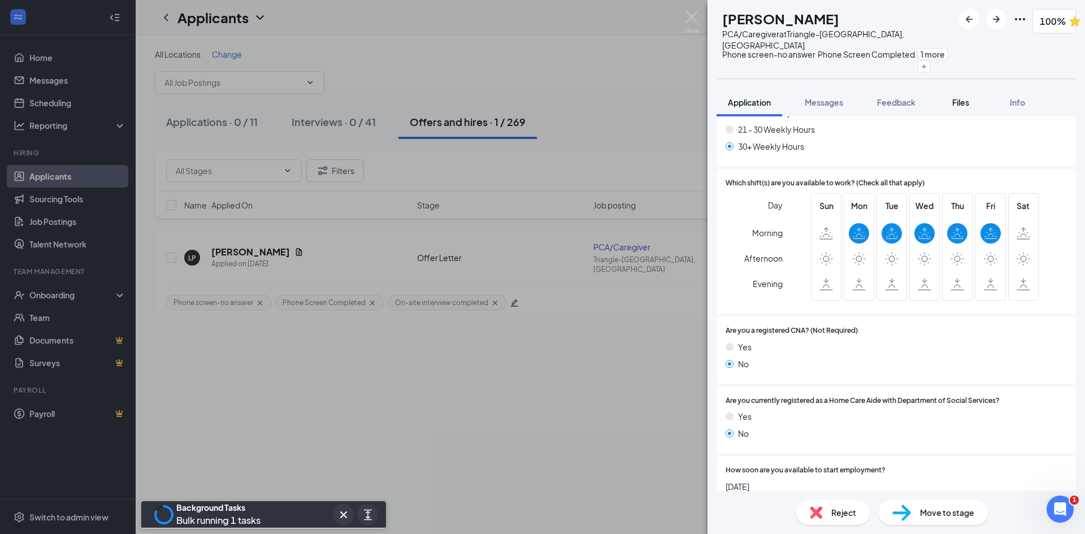
click at [867, 97] on span "Files" at bounding box center [960, 102] width 17 height 10
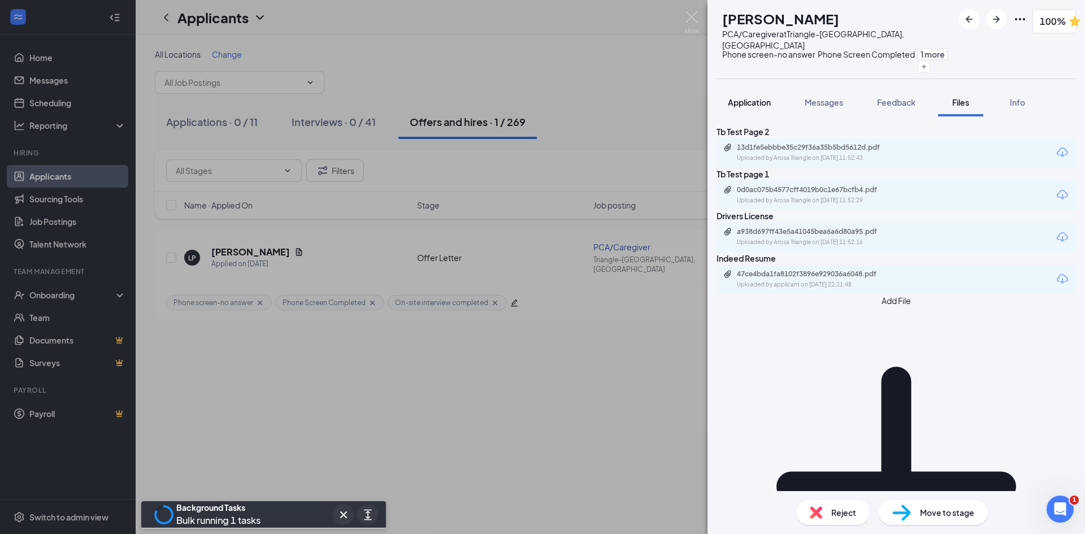
click at [759, 98] on button "Application" at bounding box center [749, 102] width 66 height 28
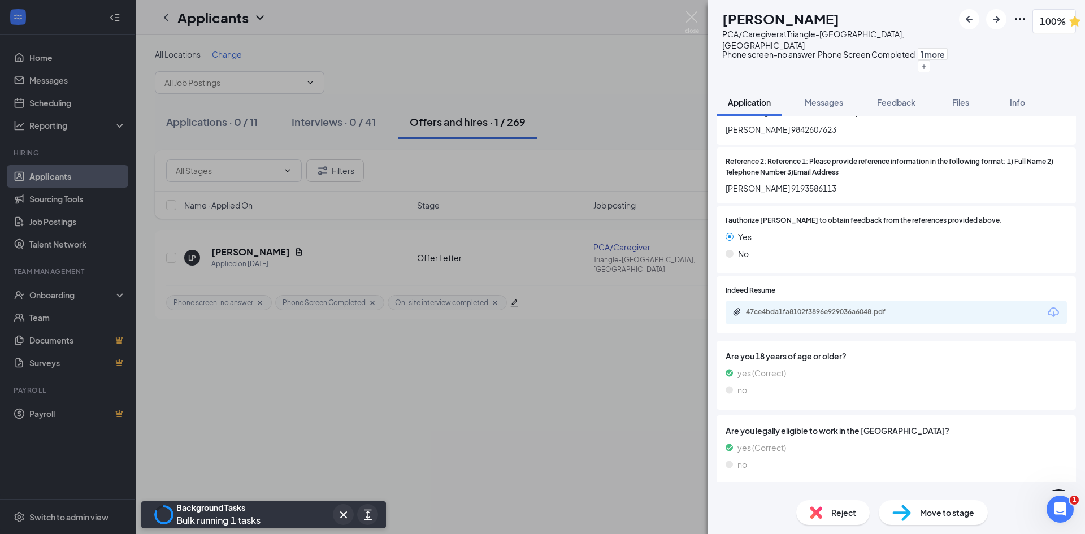
scroll to position [1487, 0]
click at [745, 412] on div "Offer Letter" at bounding box center [757, 525] width 45 height 11
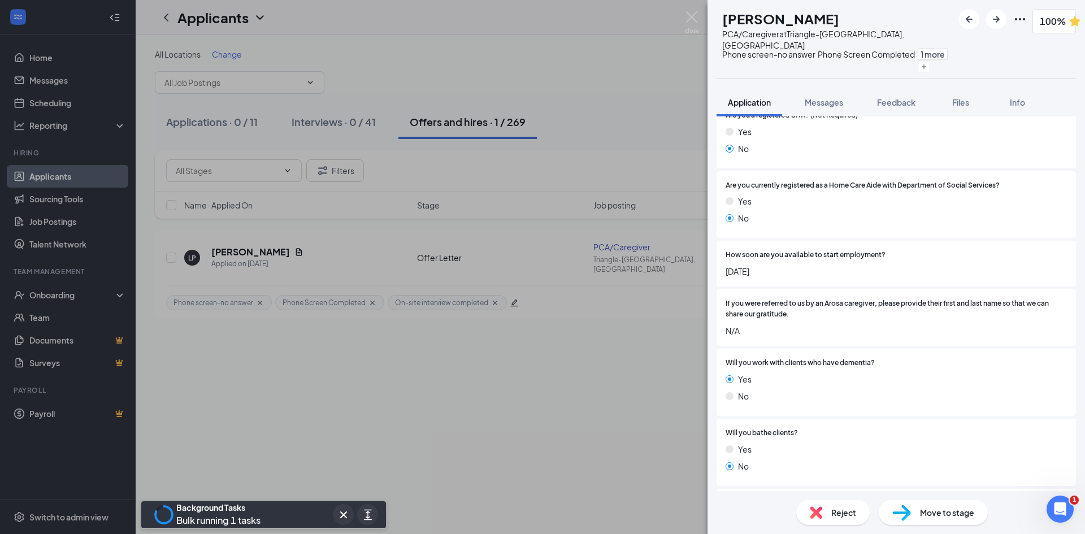
scroll to position [474, 0]
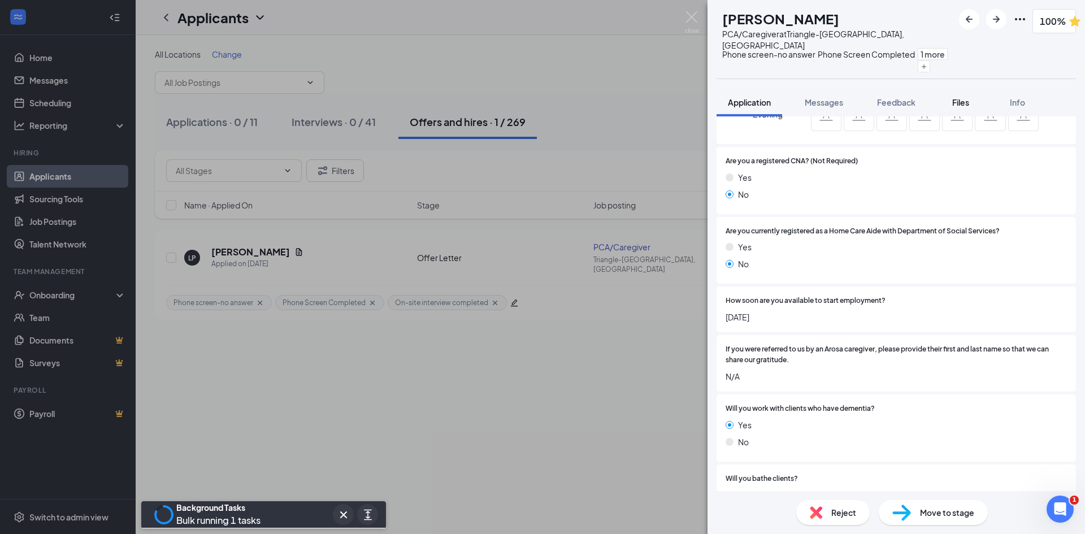
click at [867, 97] on div "Files" at bounding box center [960, 102] width 23 height 11
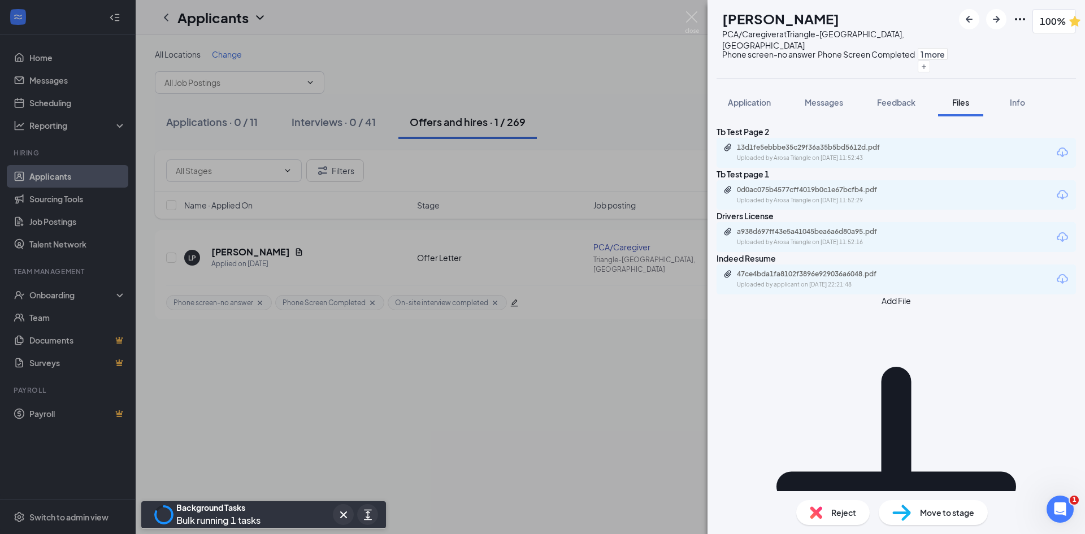
click at [766, 412] on button "Add File" at bounding box center [895, 480] width 359 height 372
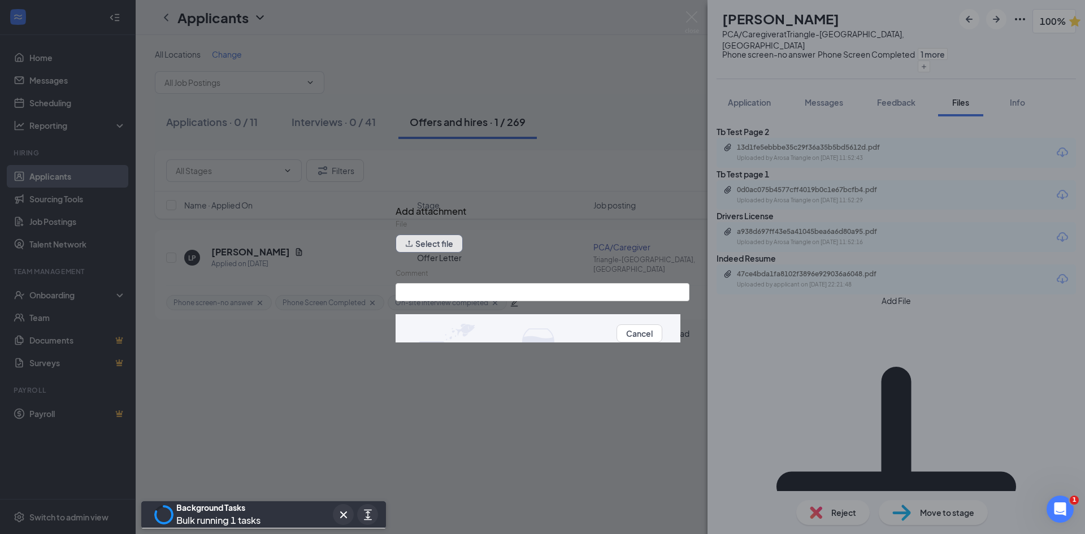
click at [437, 251] on button "Select file" at bounding box center [429, 243] width 67 height 18
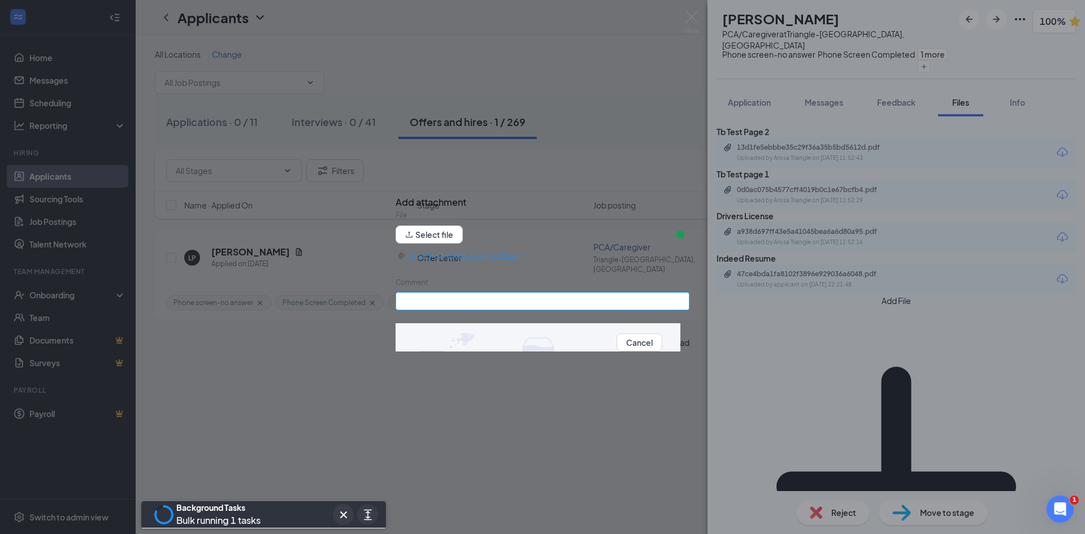
click at [528, 306] on input "Comment" at bounding box center [543, 301] width 294 height 18
type input "Auto Insurance"
click at [665, 348] on button "Upload" at bounding box center [675, 342] width 27 height 12
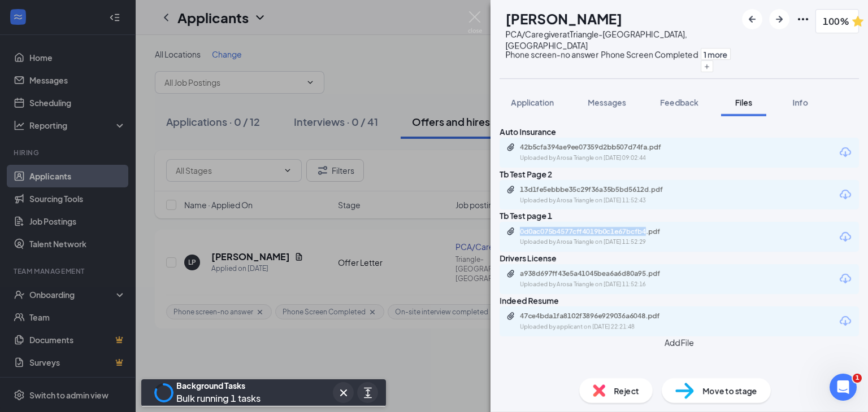
click at [270, 316] on div "LP [PERSON_NAME] PCA/Caregiver at [GEOGRAPHIC_DATA], [GEOGRAPHIC_DATA] Phone sc…" at bounding box center [434, 206] width 868 height 412
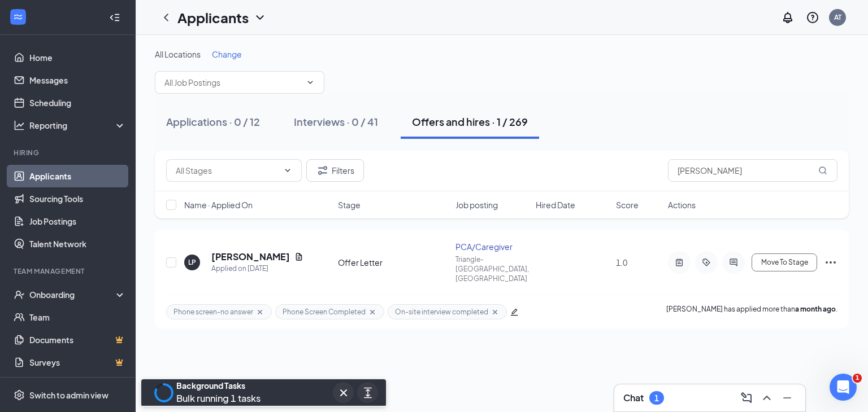
click at [71, 173] on link "Applicants" at bounding box center [77, 176] width 97 height 23
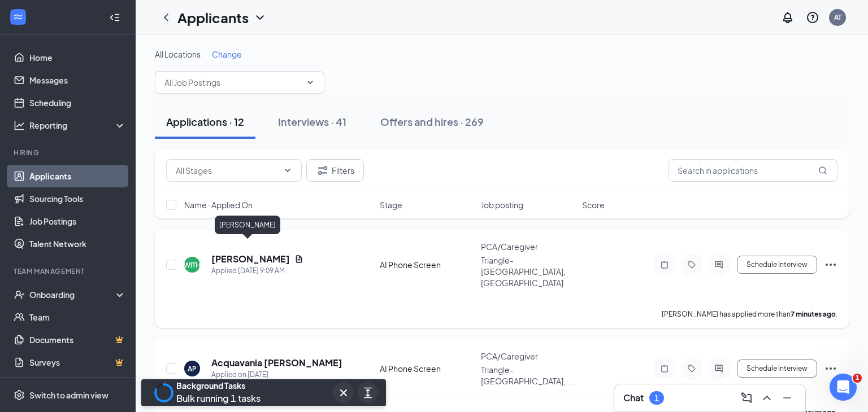
click at [257, 253] on font "[PERSON_NAME]" at bounding box center [250, 259] width 79 height 12
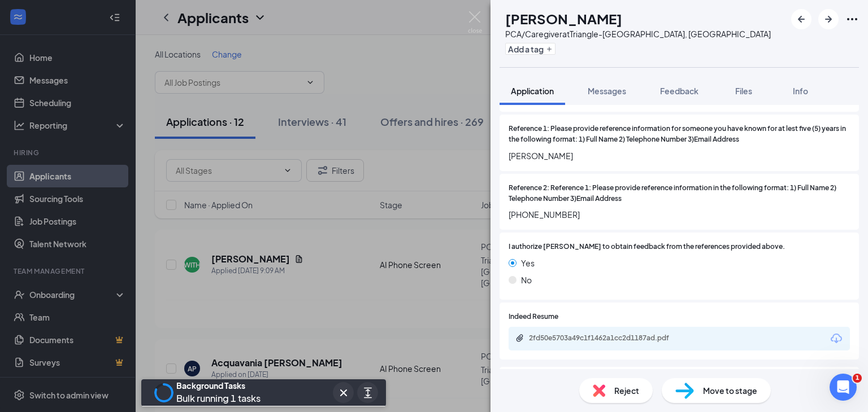
scroll to position [1410, 0]
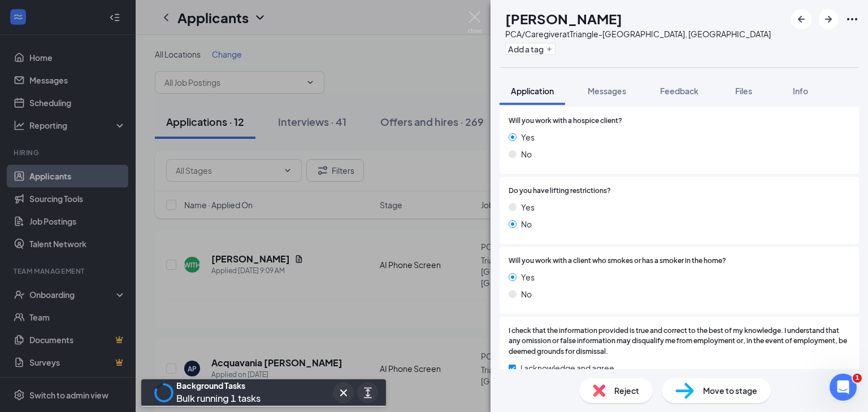
click at [270, 316] on div "WITH [PERSON_NAME] PCA/Caregiver at [GEOGRAPHIC_DATA], [GEOGRAPHIC_DATA] Add a …" at bounding box center [434, 206] width 868 height 412
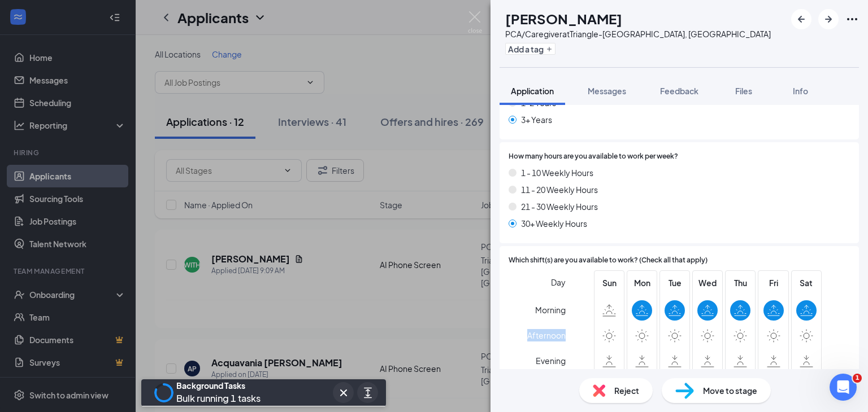
scroll to position [116, 0]
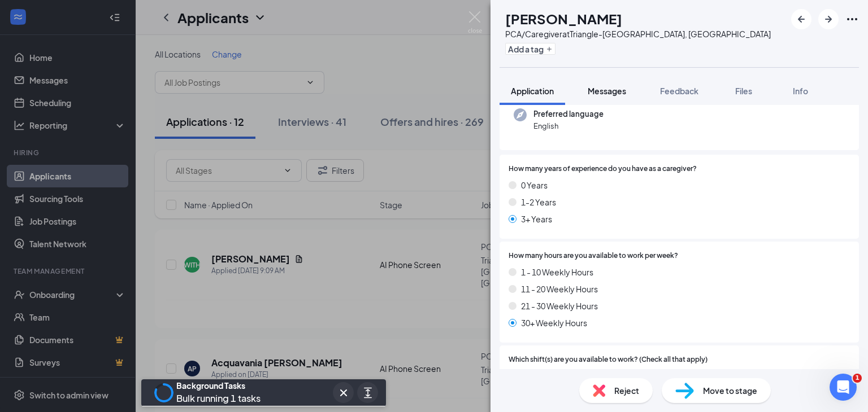
click at [612, 99] on button "Messages" at bounding box center [606, 91] width 61 height 28
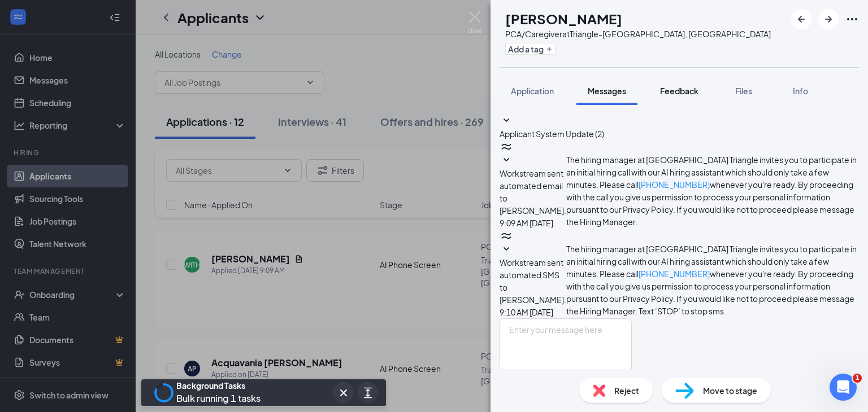
click at [676, 92] on font "Feedback" at bounding box center [679, 91] width 38 height 10
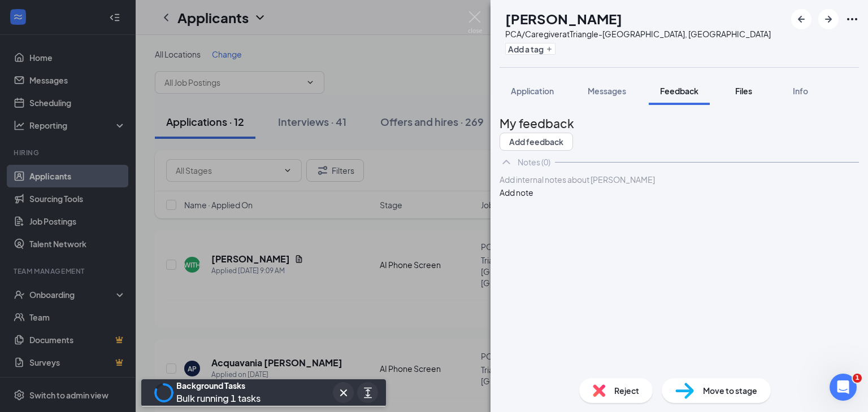
click at [751, 90] on font "Files" at bounding box center [743, 91] width 17 height 10
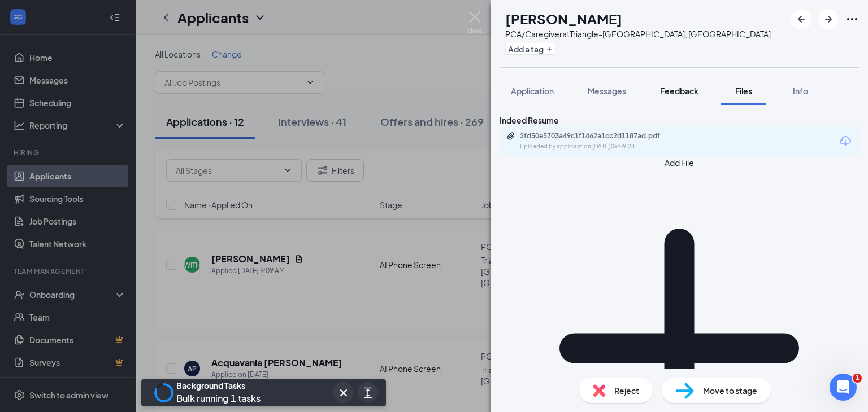
click at [680, 95] on font "Feedback" at bounding box center [679, 91] width 38 height 10
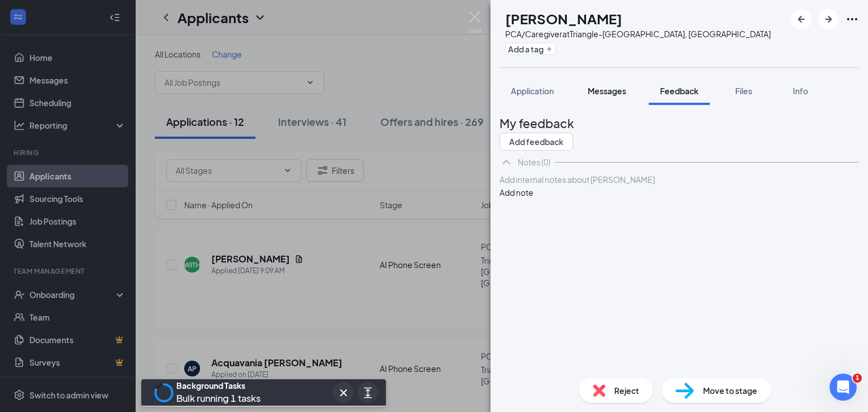
click at [631, 97] on button "Messages" at bounding box center [606, 91] width 61 height 28
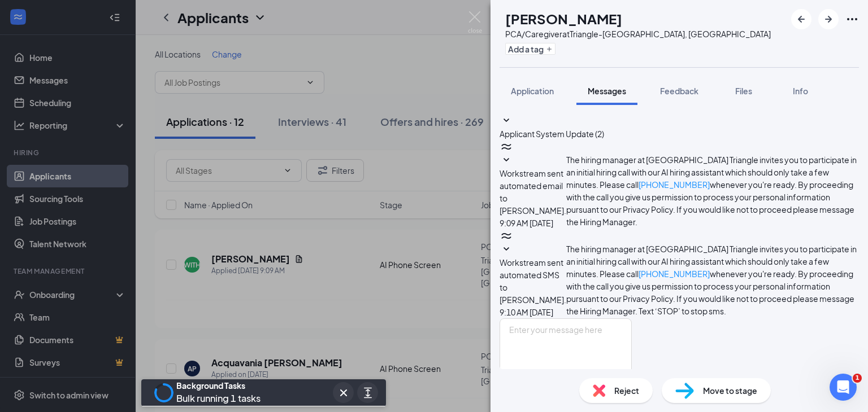
click at [566, 172] on span "Workstream sent automated email to [PERSON_NAME]." at bounding box center [532, 191] width 67 height 47
click at [566, 258] on span "Workstream sent automated SMS to [PERSON_NAME]." at bounding box center [532, 281] width 67 height 47
click at [393, 189] on div "WITH [PERSON_NAME] PCA/Caregiver at [GEOGRAPHIC_DATA], [GEOGRAPHIC_DATA] Add a …" at bounding box center [434, 206] width 868 height 412
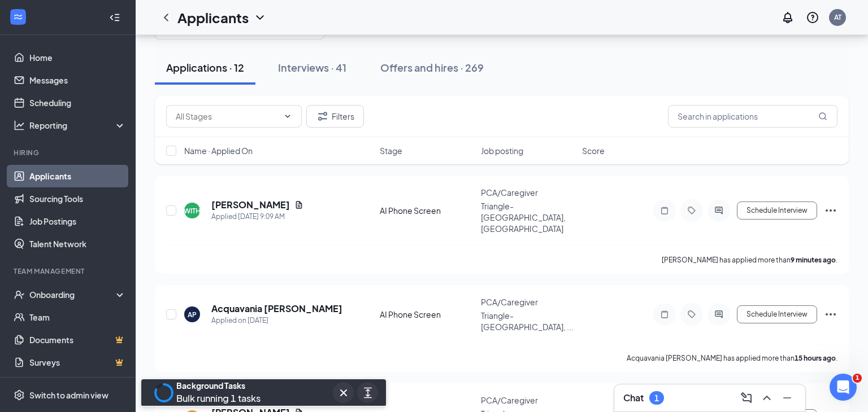
scroll to position [55, 0]
click at [270, 343] on div "Acquavania [PERSON_NAME] has applied more than 15 hours ago ." at bounding box center [501, 357] width 671 height 28
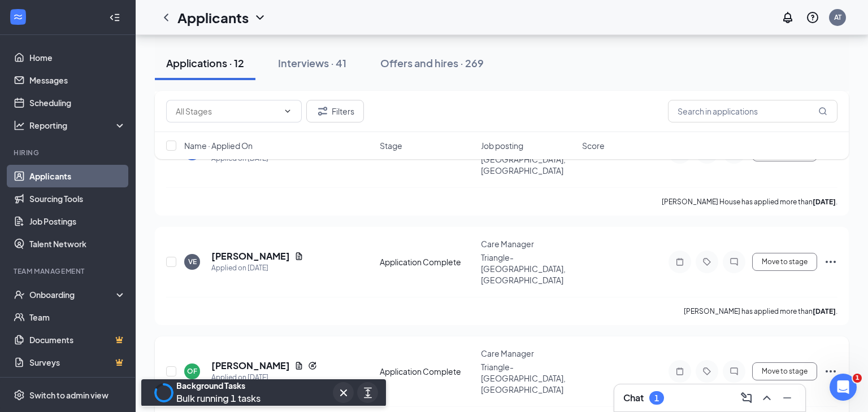
scroll to position [619, 0]
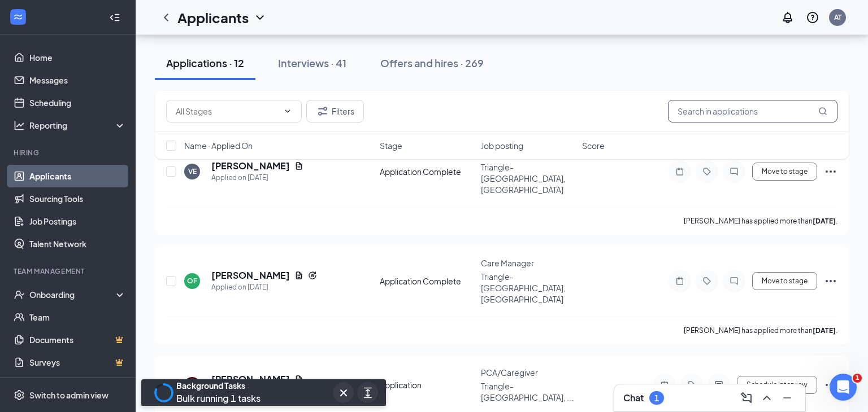
click at [714, 115] on input "text" at bounding box center [753, 111] width 170 height 23
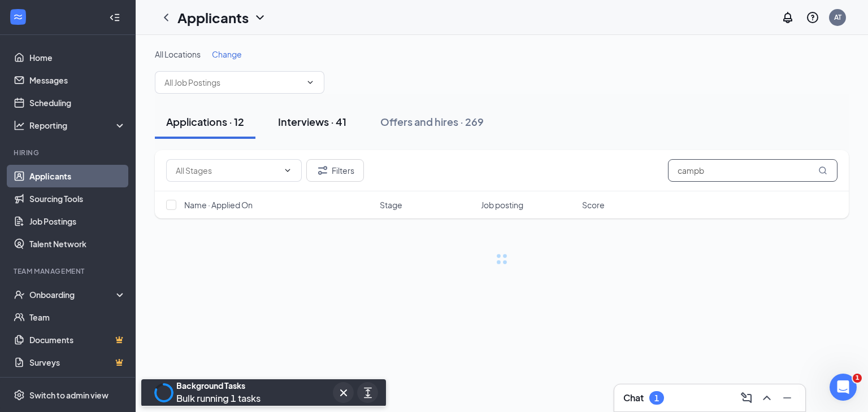
type input "campb"
click at [283, 124] on div "Interviews · 41" at bounding box center [312, 122] width 68 height 14
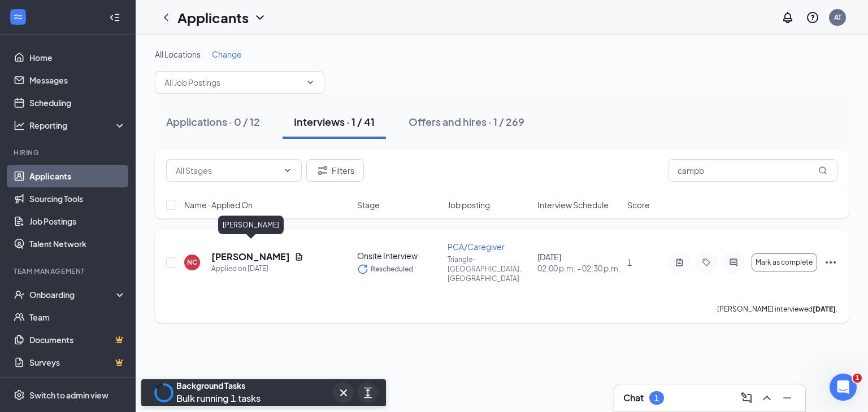
click at [267, 251] on font "[PERSON_NAME]" at bounding box center [250, 257] width 79 height 12
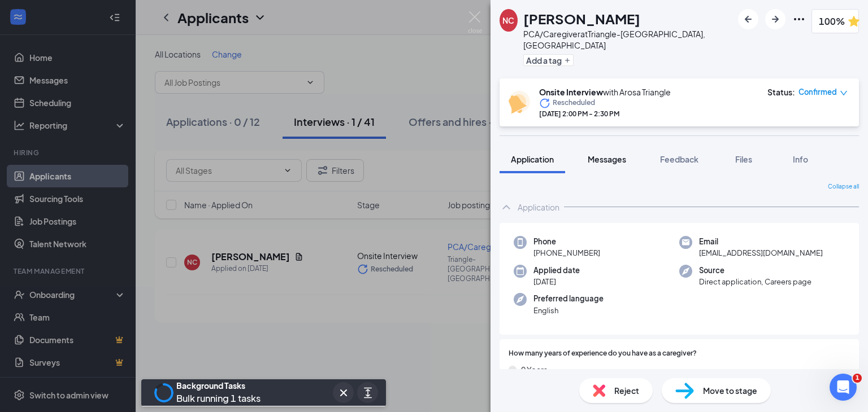
click at [612, 154] on font "Messages" at bounding box center [607, 159] width 38 height 10
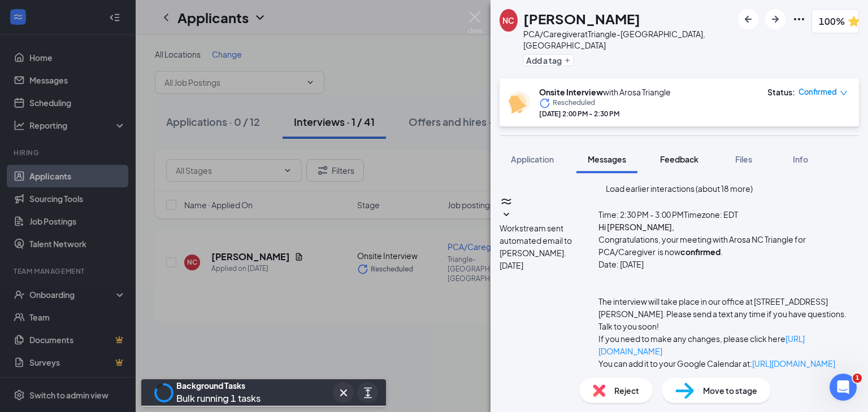
click at [689, 154] on font "Feedback" at bounding box center [679, 159] width 38 height 10
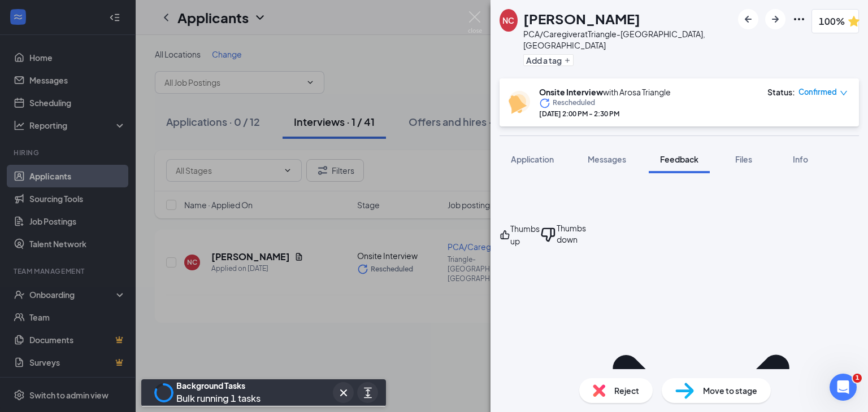
scroll to position [1112, 0]
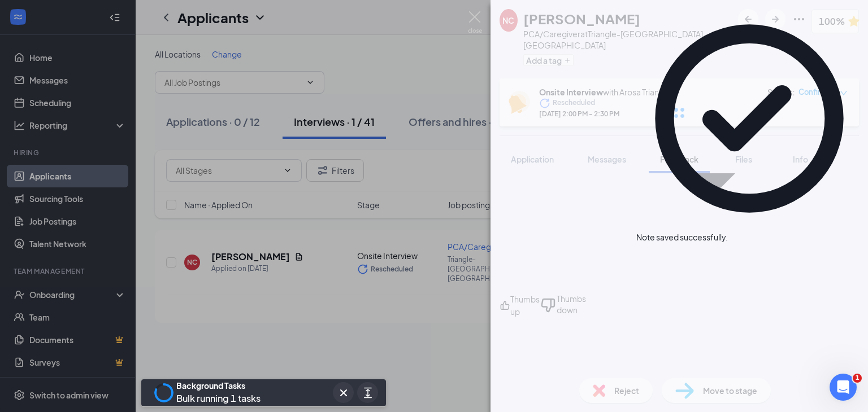
scroll to position [775, 0]
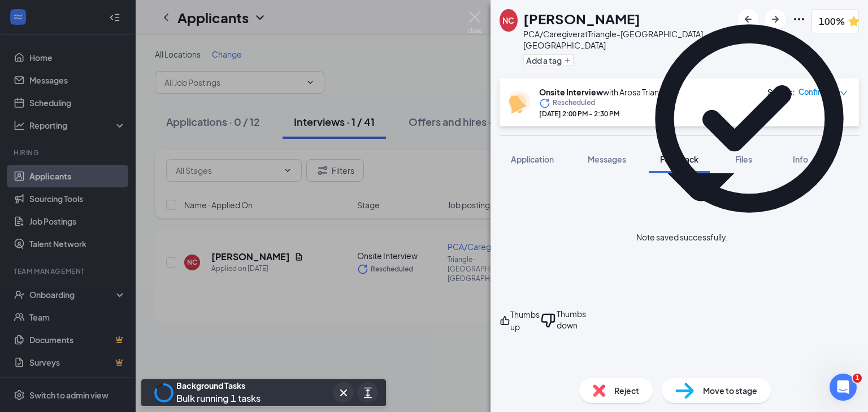
click at [743, 154] on font "Files" at bounding box center [743, 159] width 17 height 10
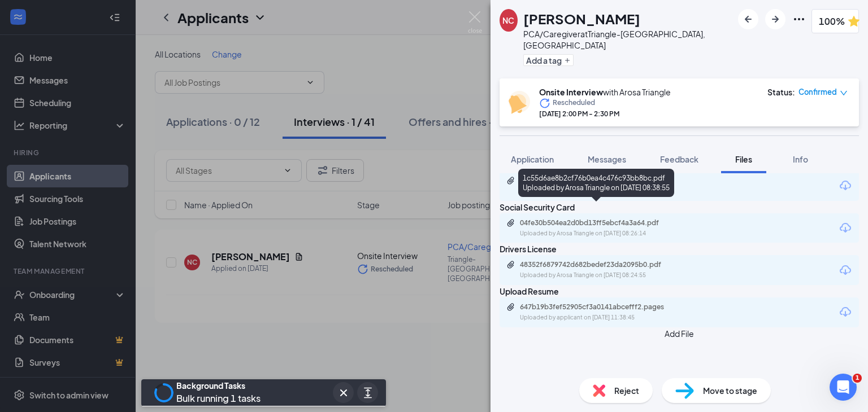
scroll to position [97, 0]
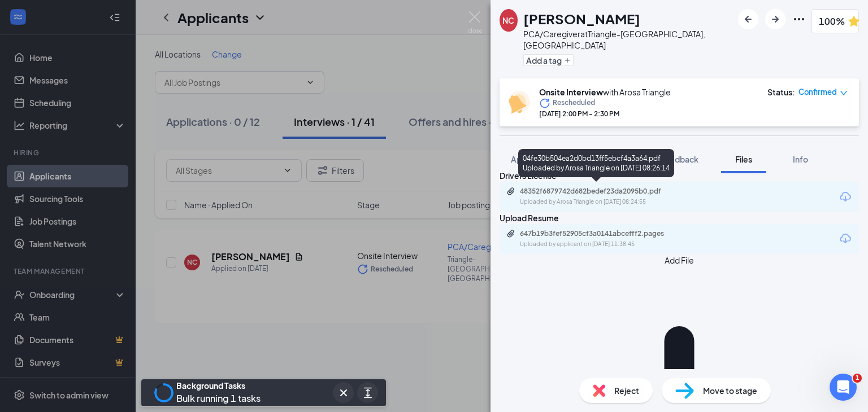
click at [538, 149] on div "04fe30b504ea2d0bd13ff5ebcf4a3a64.pdf Uploaded by Arosa Triangle on [DATE] 08:26…" at bounding box center [596, 163] width 156 height 28
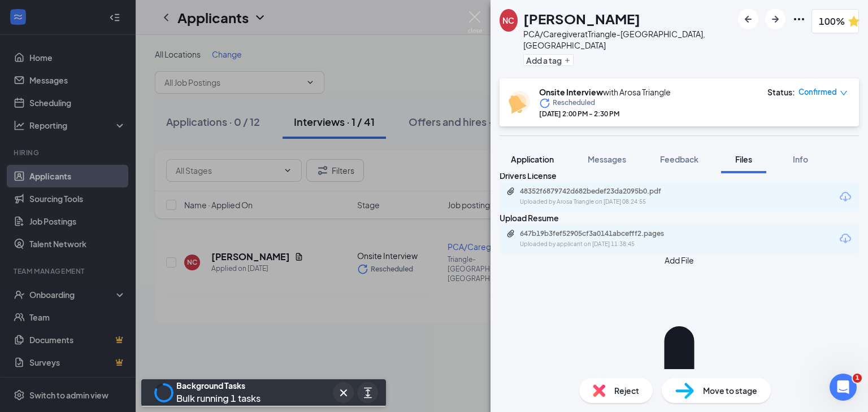
click at [521, 154] on font "Application" at bounding box center [532, 159] width 43 height 10
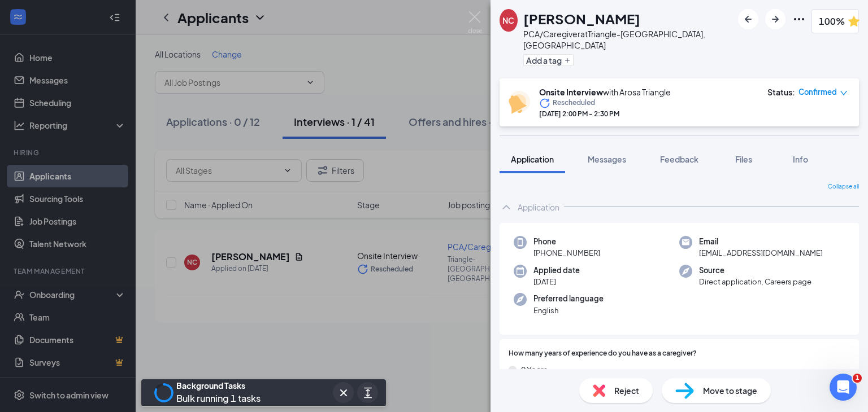
click at [723, 386] on font "Move to stage" at bounding box center [730, 391] width 54 height 10
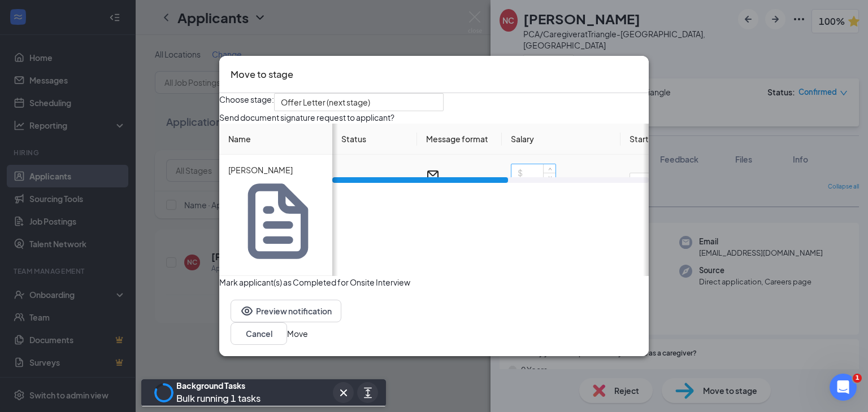
click at [532, 181] on input at bounding box center [533, 172] width 44 height 17
type input "16"
click at [600, 302] on div "Preview notification Cancel Move" at bounding box center [433, 323] width 429 height 68
click at [308, 328] on button "Move" at bounding box center [297, 334] width 21 height 12
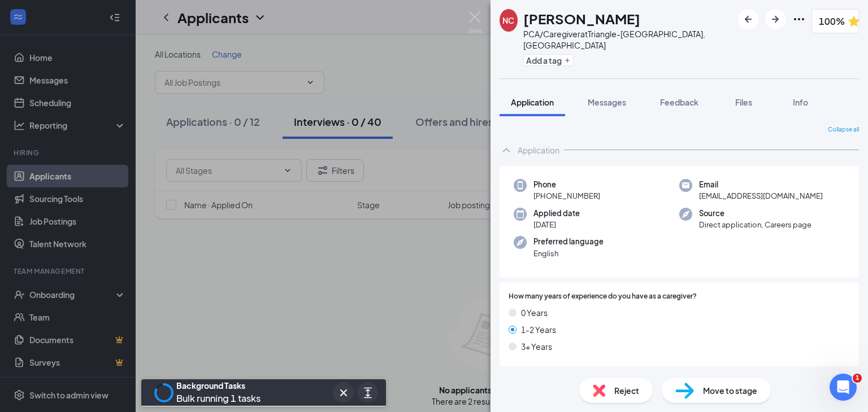
click at [805, 179] on div "Email [EMAIL_ADDRESS][DOMAIN_NAME]" at bounding box center [762, 190] width 166 height 23
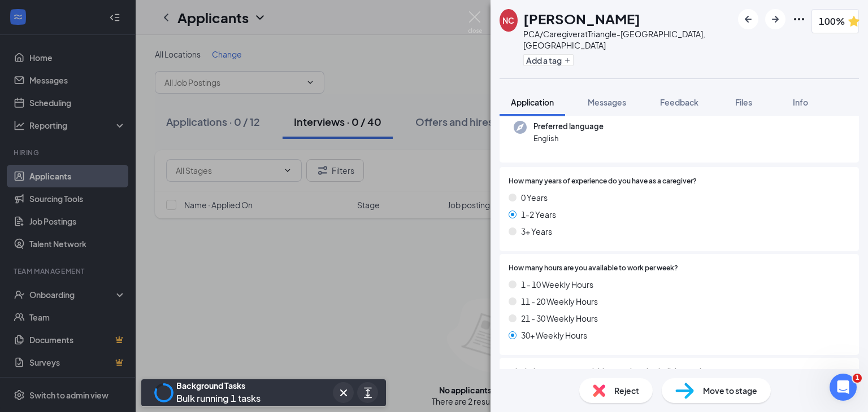
scroll to position [106, 0]
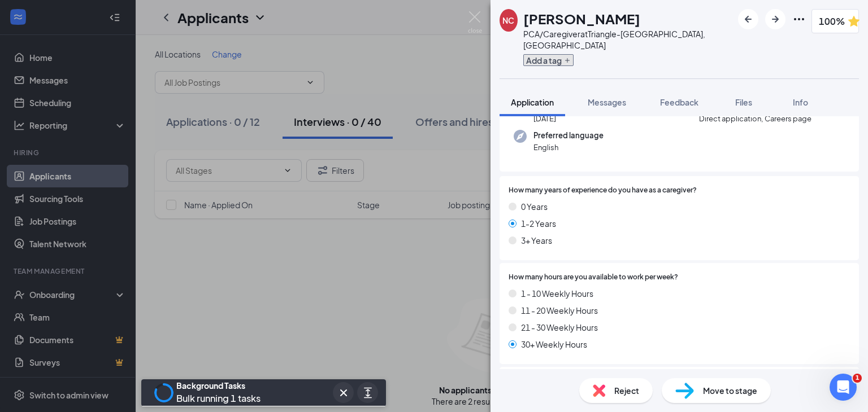
click at [562, 55] on font "Add a tag" at bounding box center [544, 60] width 36 height 10
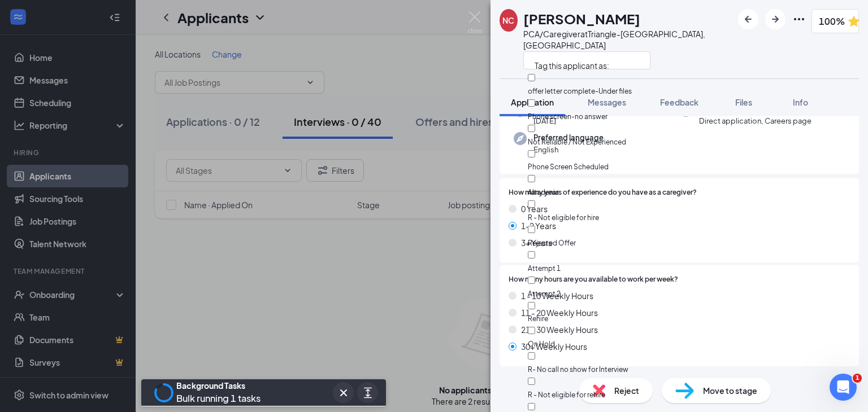
scroll to position [158, 0]
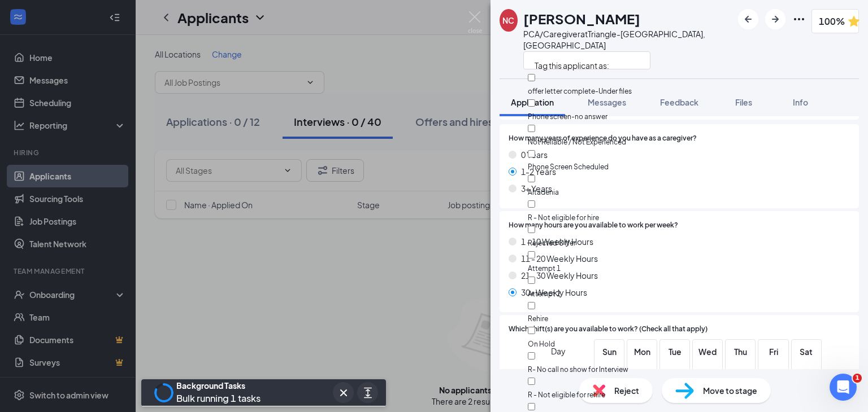
click at [563, 66] on span "Tag this applicant as:" at bounding box center [572, 63] width 88 height 19
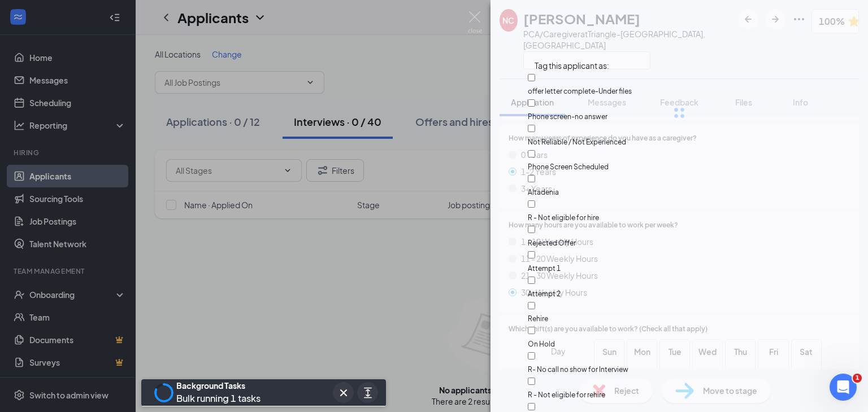
scroll to position [6, 0]
